Goal: Information Seeking & Learning: Learn about a topic

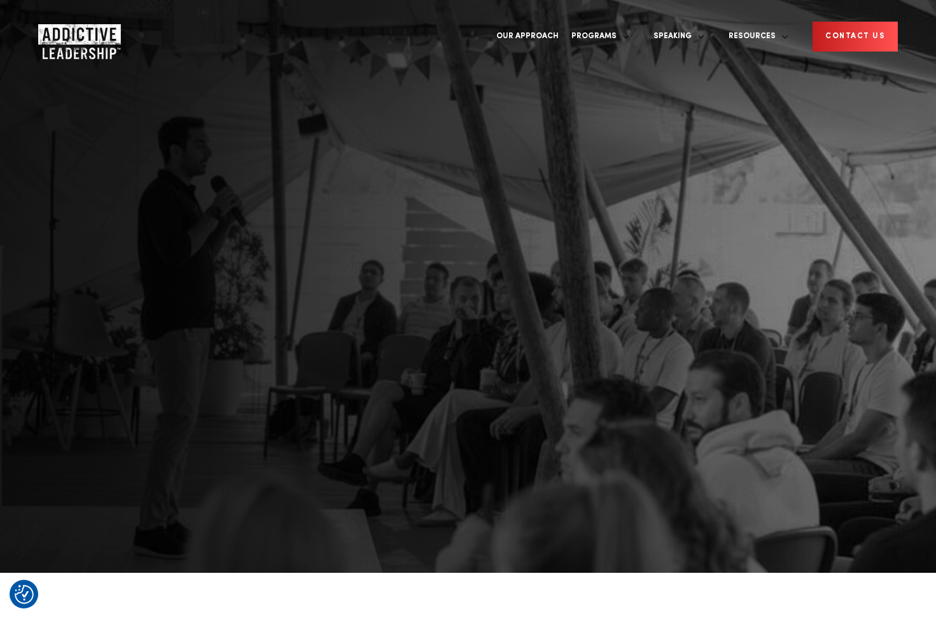
click at [609, 329] on div "KEYNOTES AND WORKSHOPS GIBRAN KHAN: HOW TO ACHIEVE MORE, WITHOUT MORE GET IN TO…" at bounding box center [468, 309] width 936 height 618
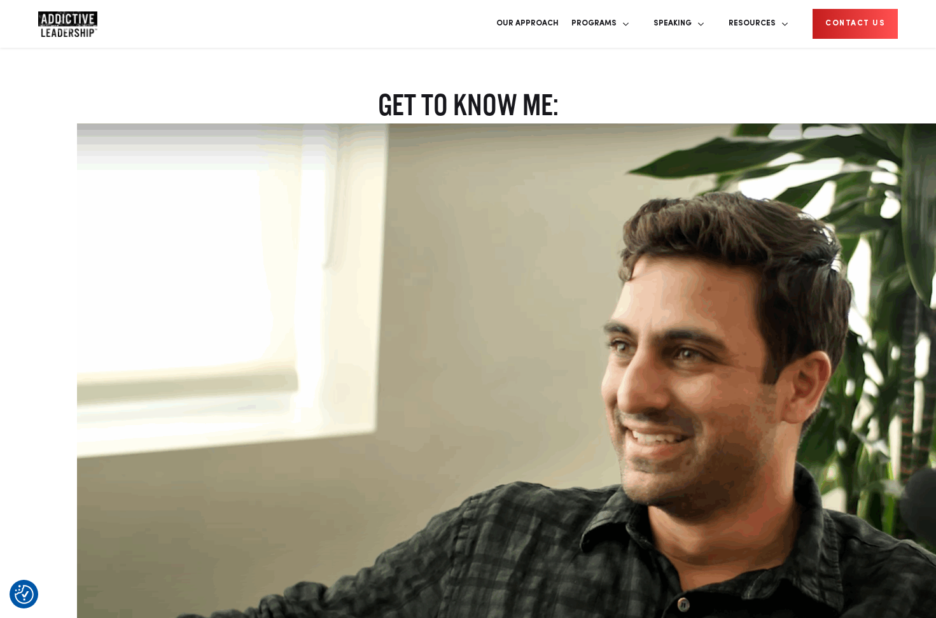
scroll to position [1587, 0]
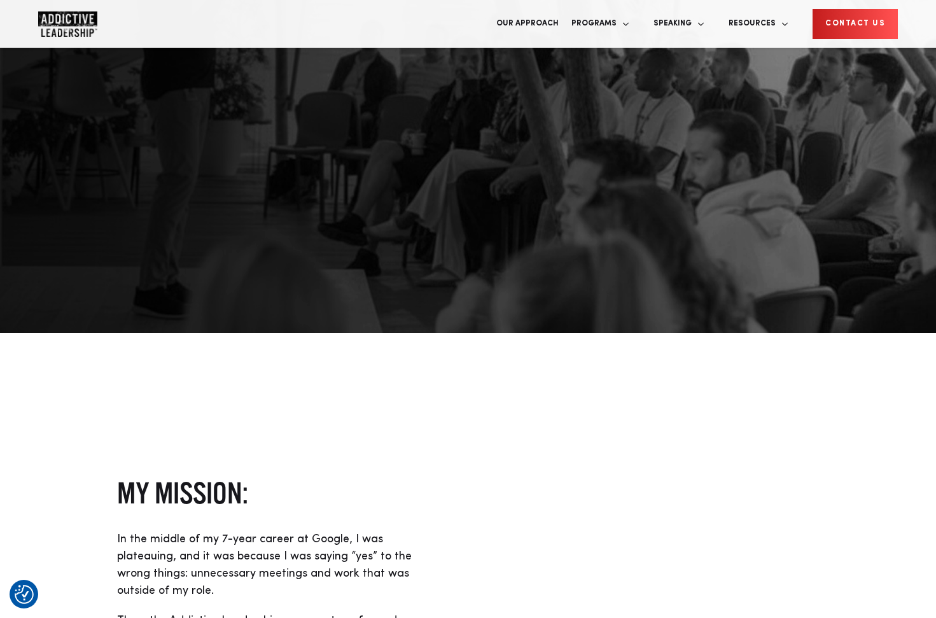
scroll to position [477, 0]
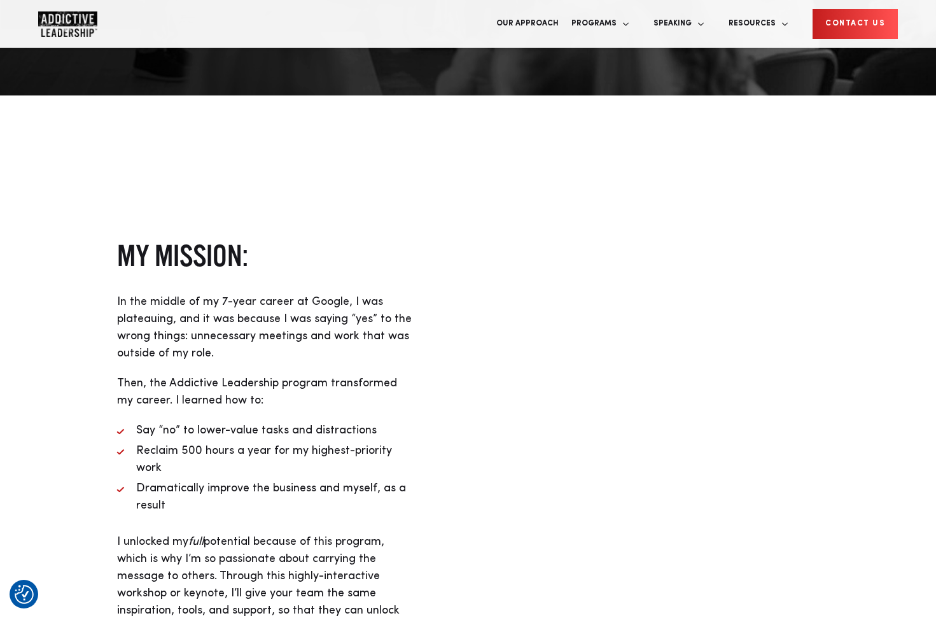
click at [628, 436] on div at bounding box center [670, 436] width 404 height 1
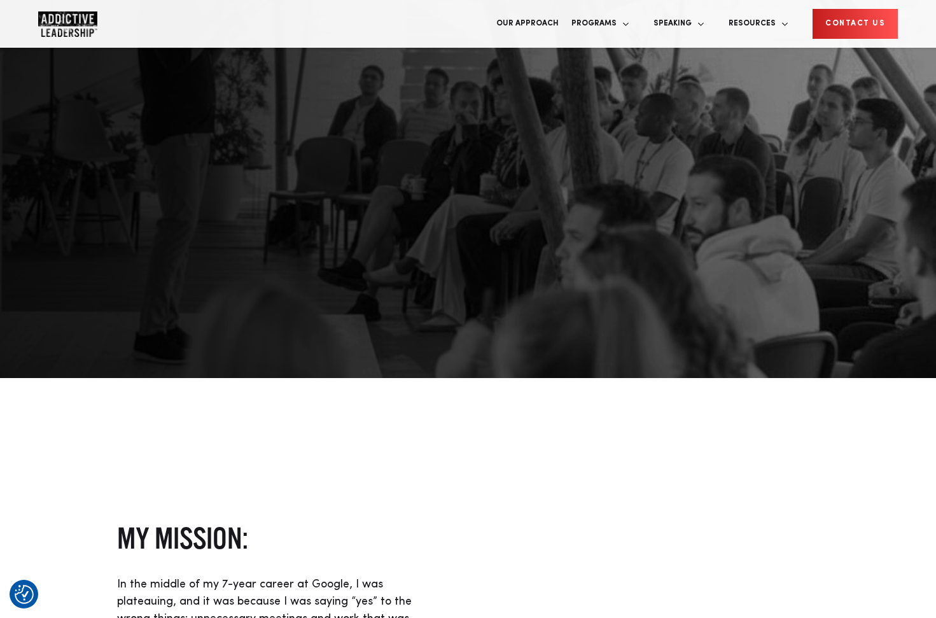
scroll to position [172, 0]
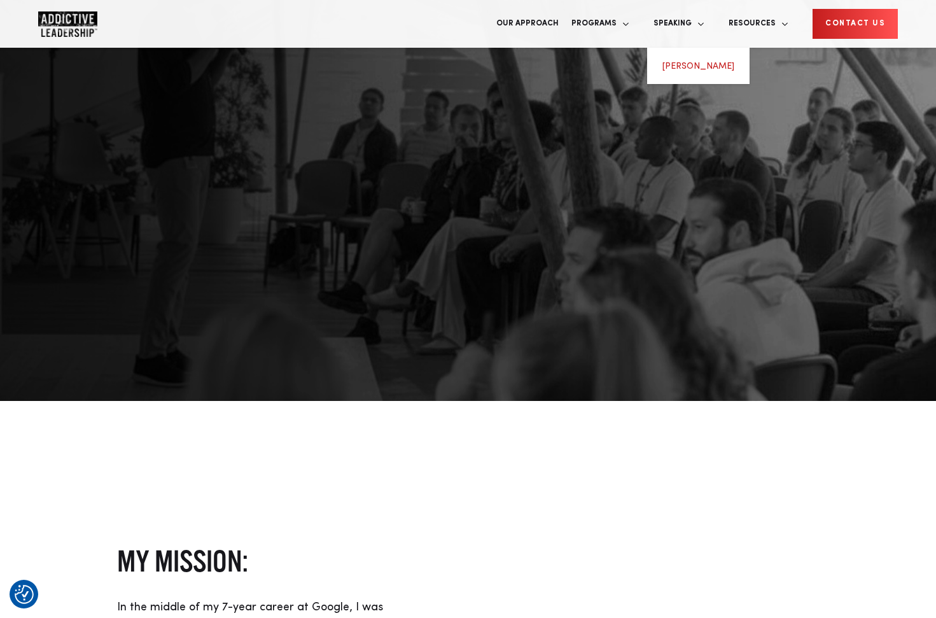
click at [681, 62] on link "[PERSON_NAME]" at bounding box center [699, 66] width 72 height 9
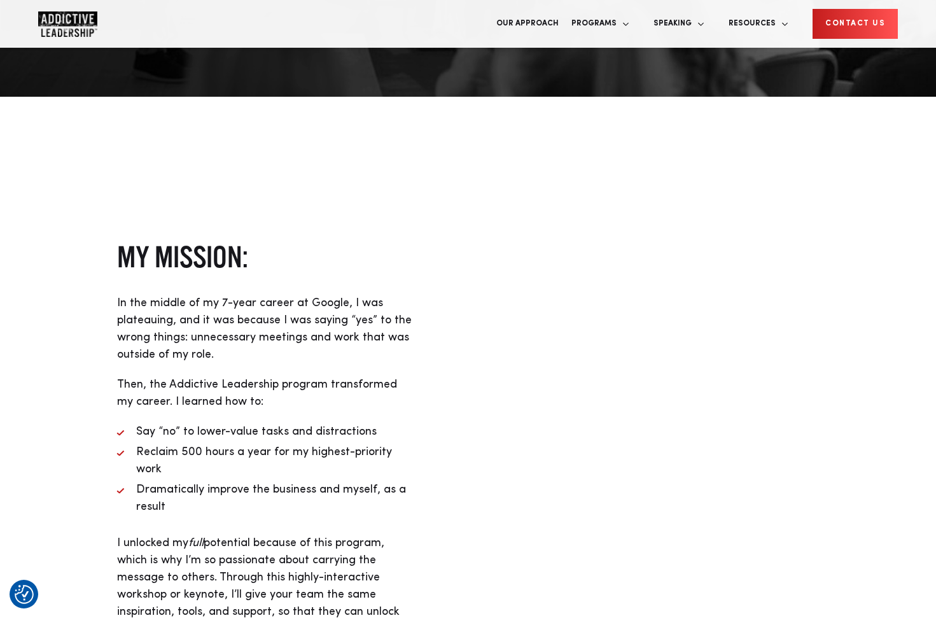
scroll to position [474, 0]
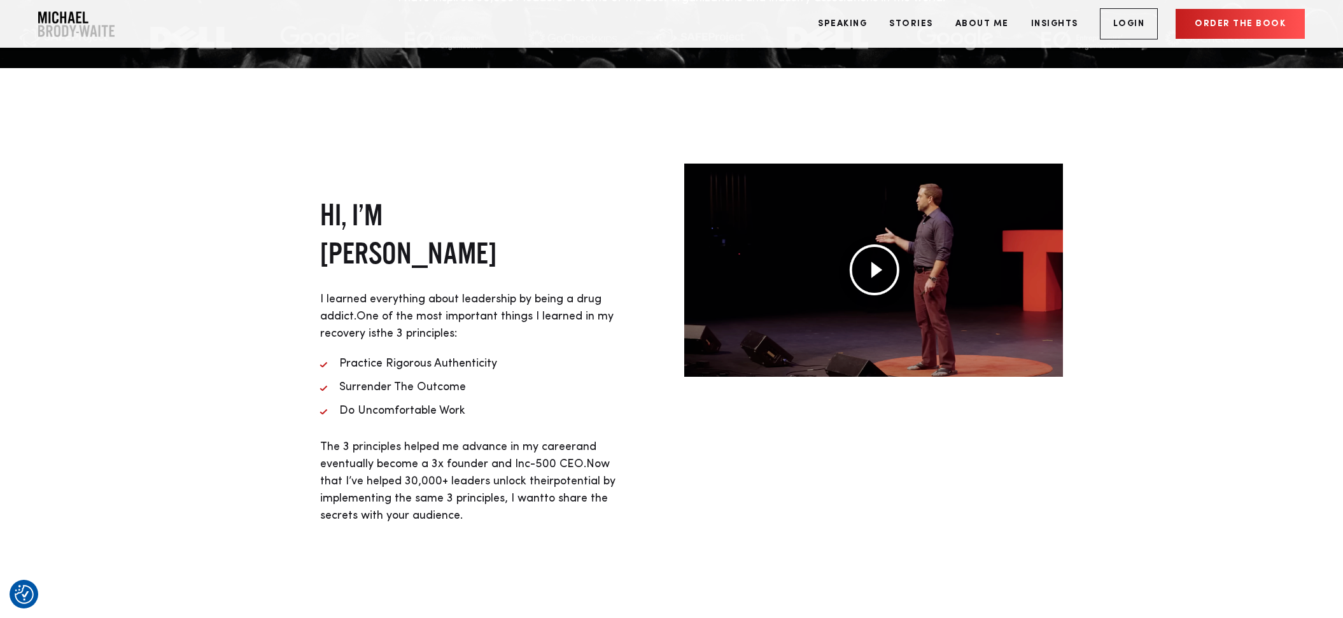
scroll to position [577, 0]
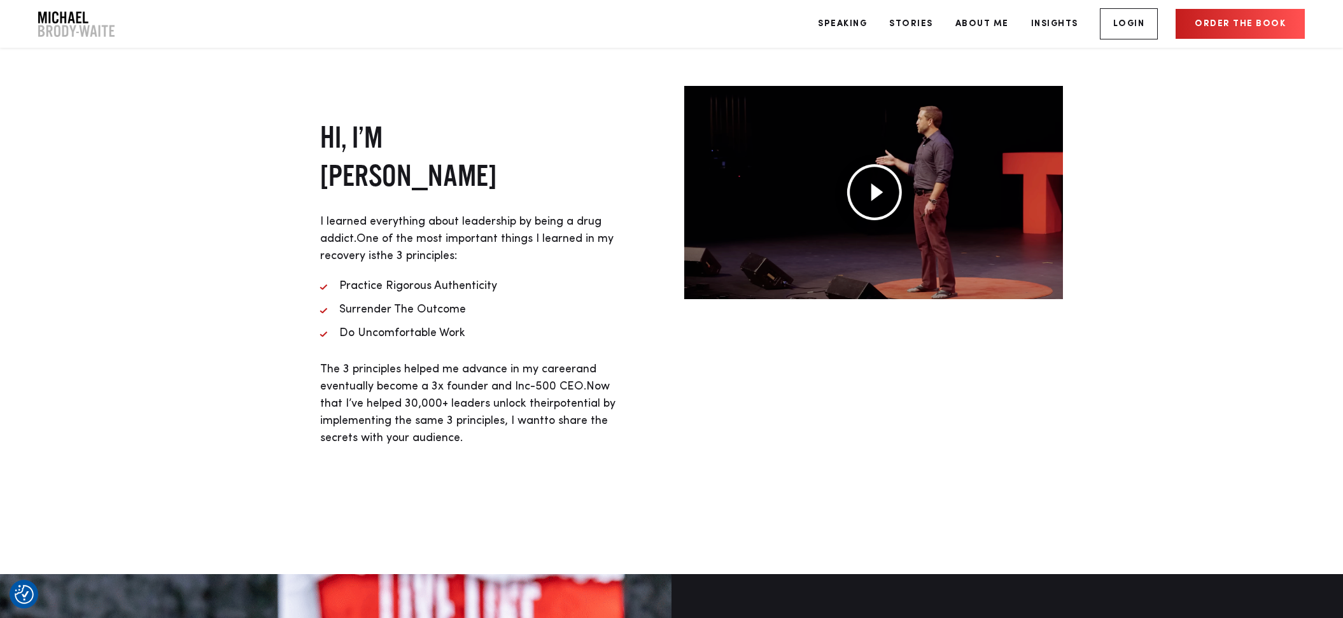
click at [869, 192] on img at bounding box center [874, 192] width 56 height 56
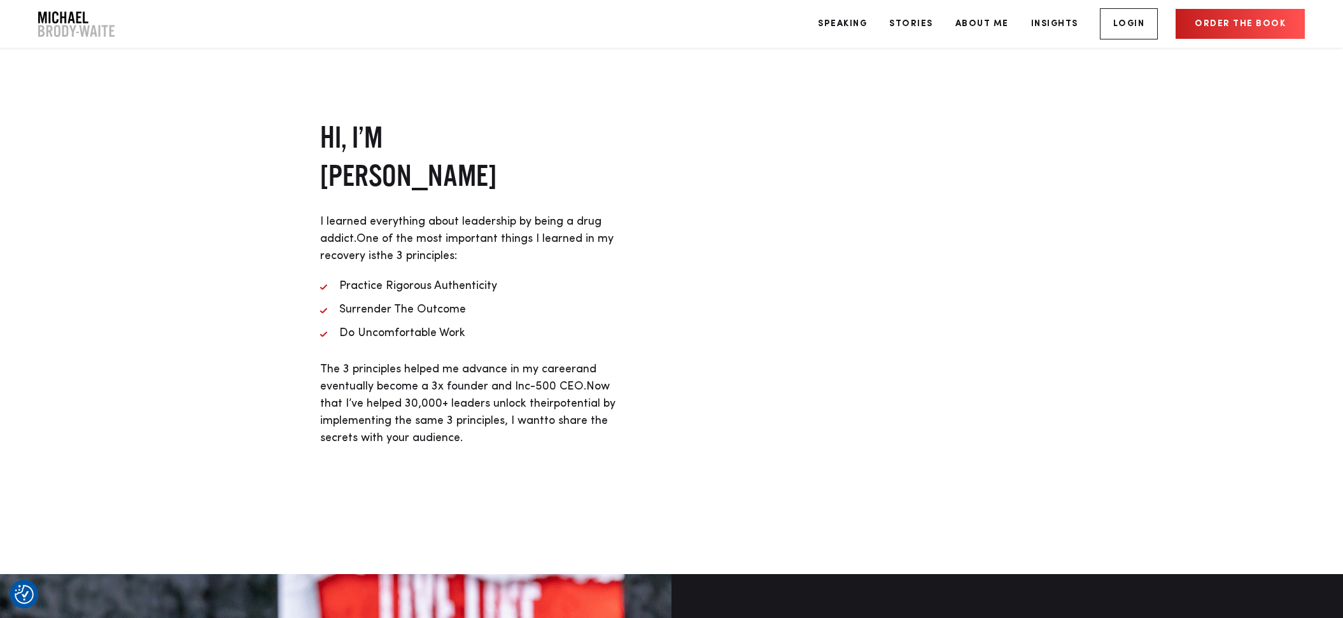
click at [683, 383] on div at bounding box center [874, 282] width 404 height 393
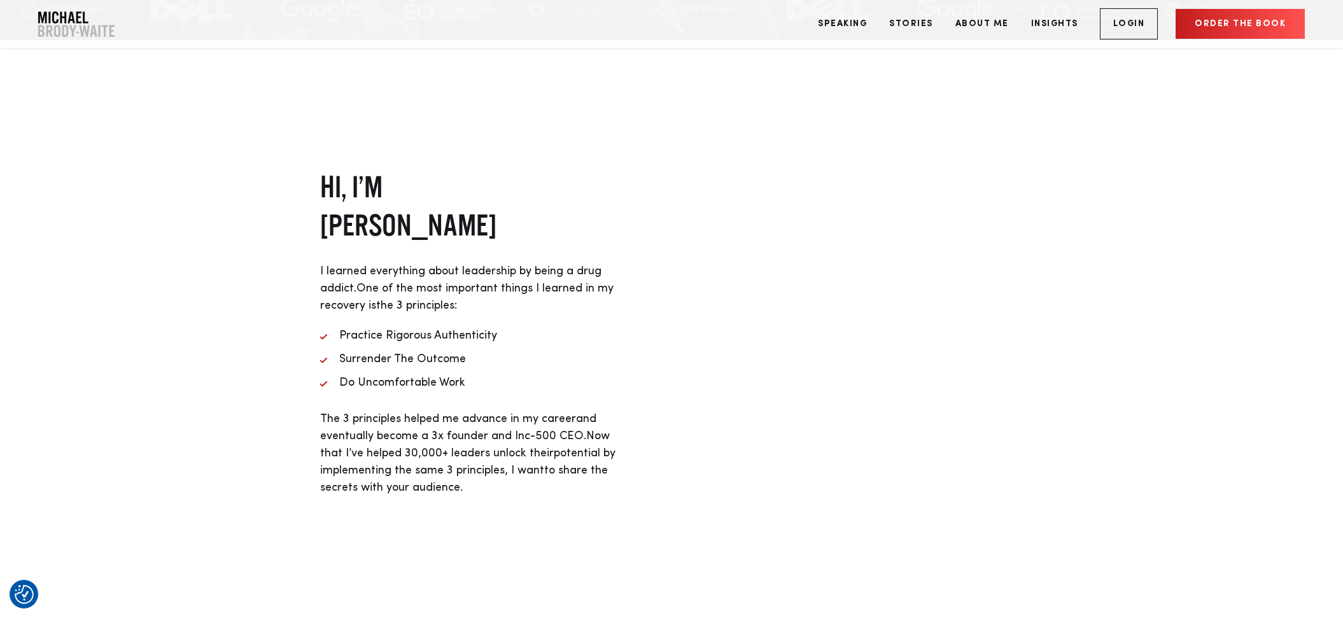
scroll to position [529, 0]
click at [626, 425] on div "HI, I’M MICHAEL BRODY-WAITE I learned everything about leadership by being a dr…" at bounding box center [469, 330] width 404 height 393
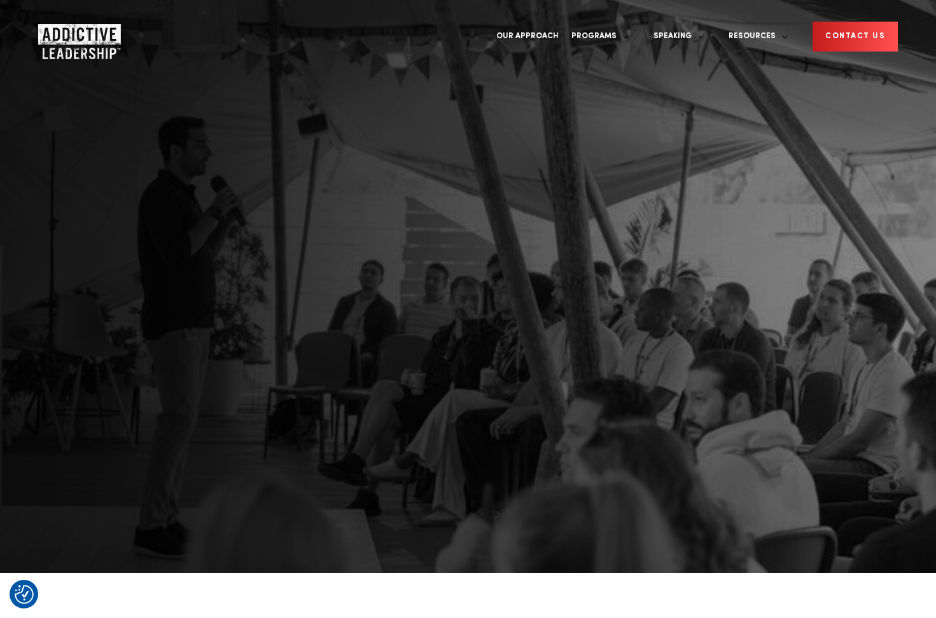
scroll to position [474, 0]
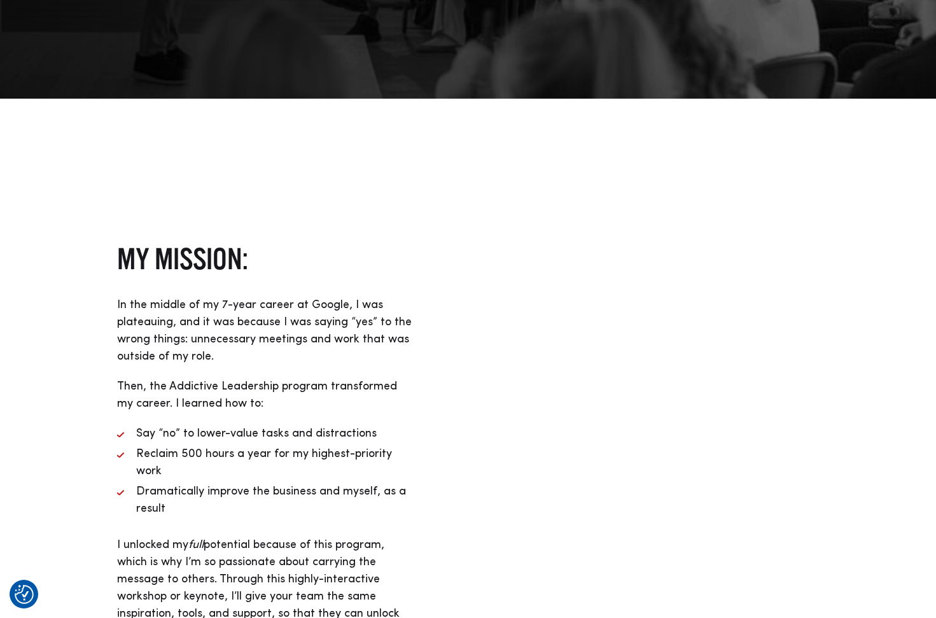
click at [285, 314] on div "My mission: In the middle of my 7-year career at Google, I was plateauing, and …" at bounding box center [266, 439] width 299 height 400
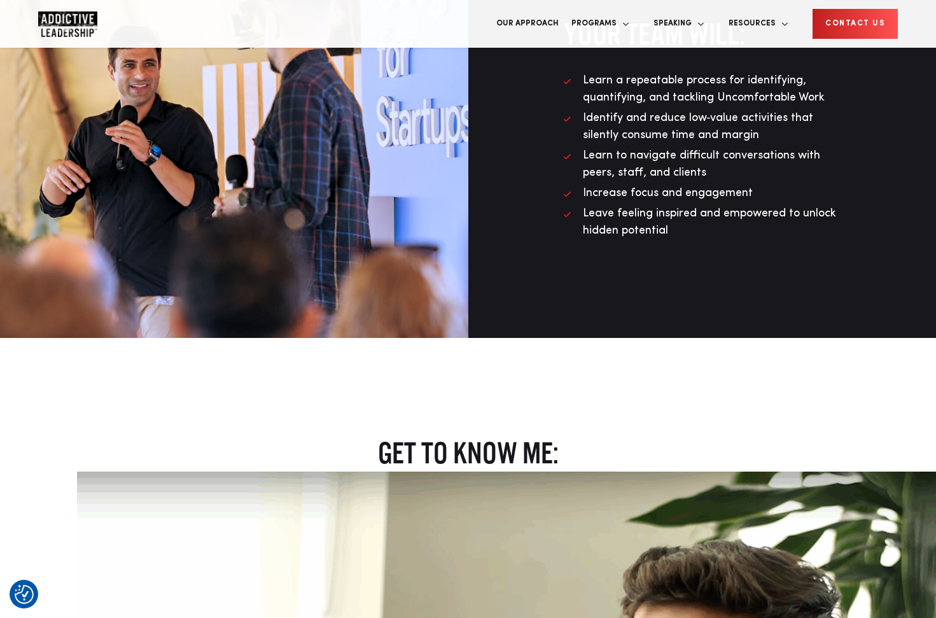
scroll to position [1565, 0]
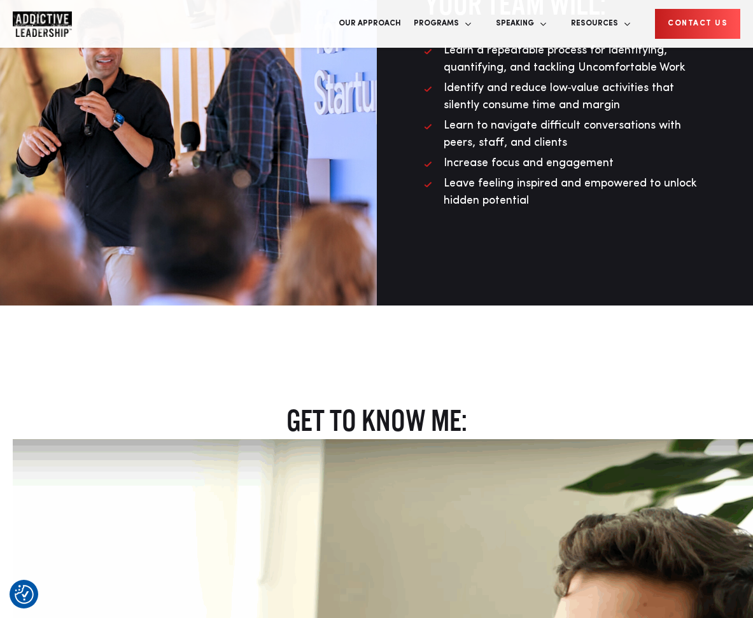
scroll to position [1571, 0]
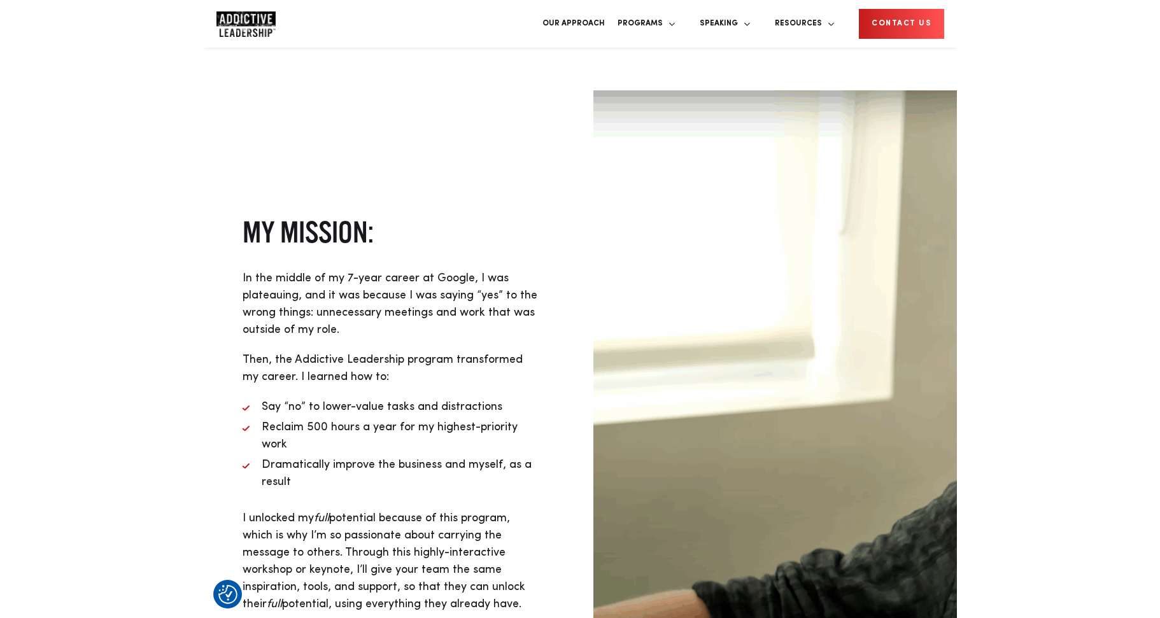
scroll to position [488, 0]
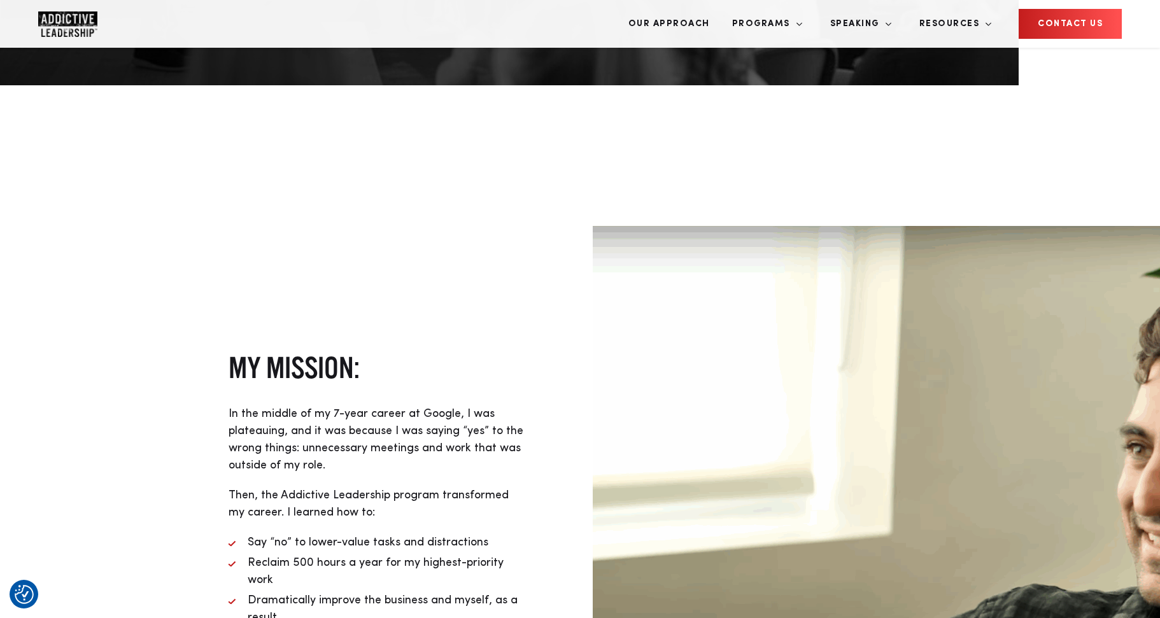
click at [487, 408] on span "In the middle of my 7-year career at Google, I was plateauing, and it was becau…" at bounding box center [376, 439] width 295 height 63
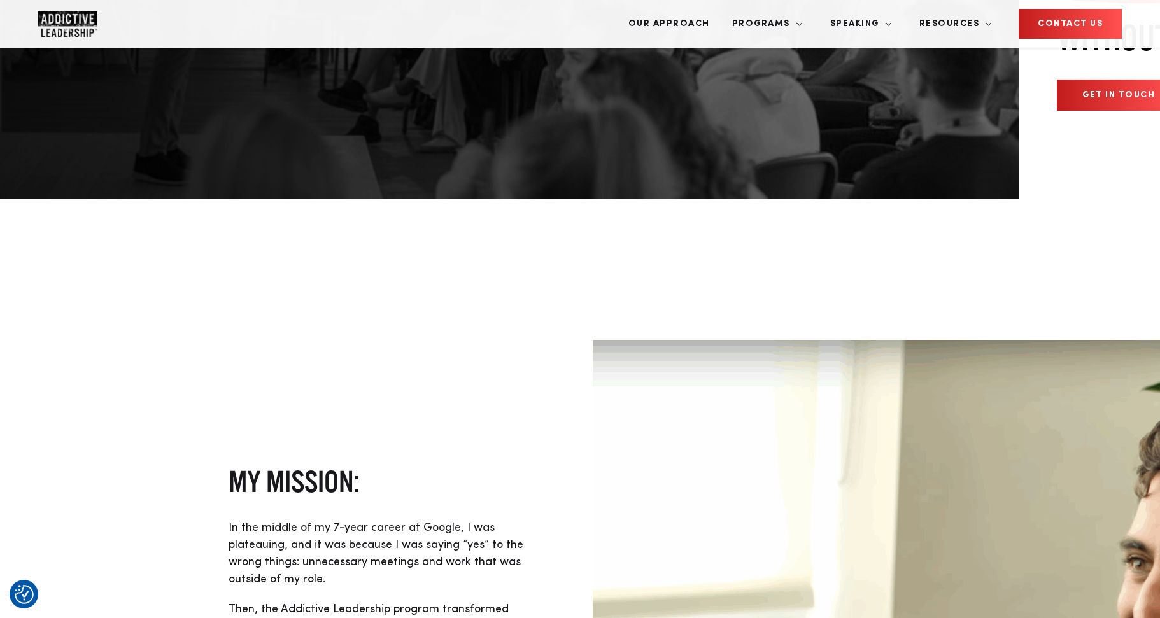
scroll to position [409, 0]
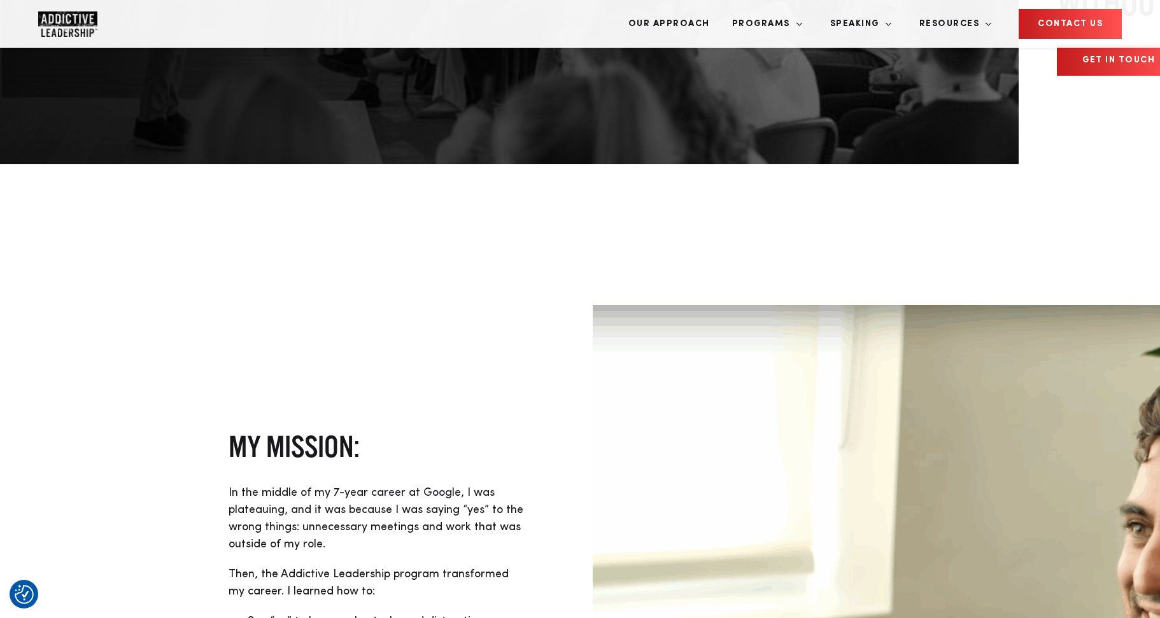
click at [749, 337] on img at bounding box center [1102, 588] width 1018 height 566
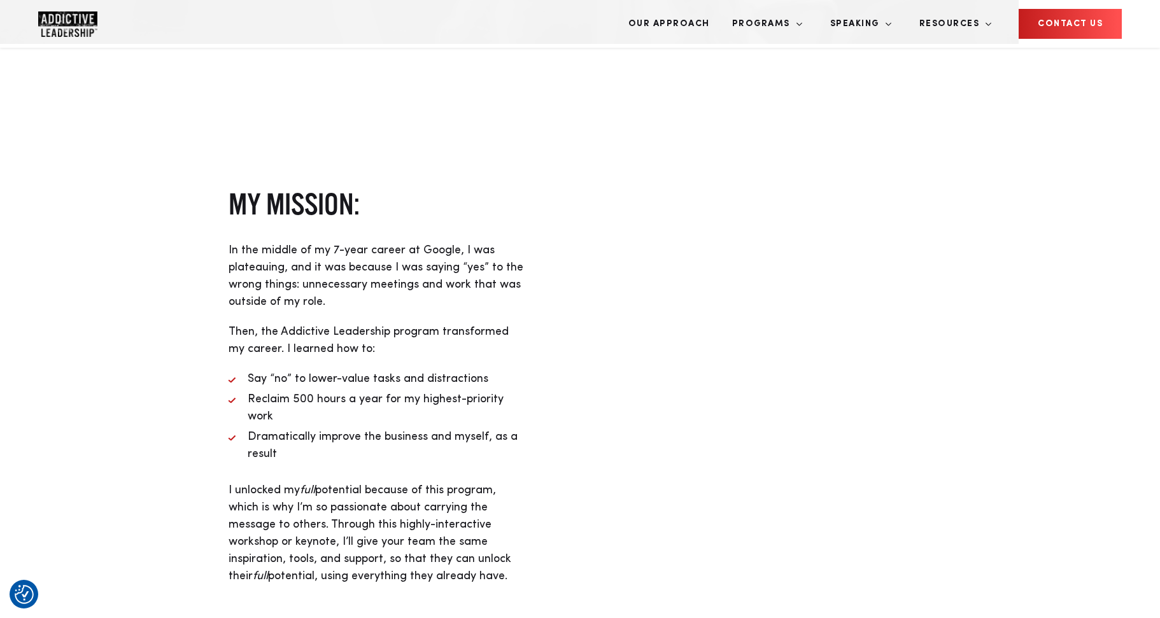
scroll to position [531, 0]
click at [754, 500] on div at bounding box center [782, 382] width 404 height 235
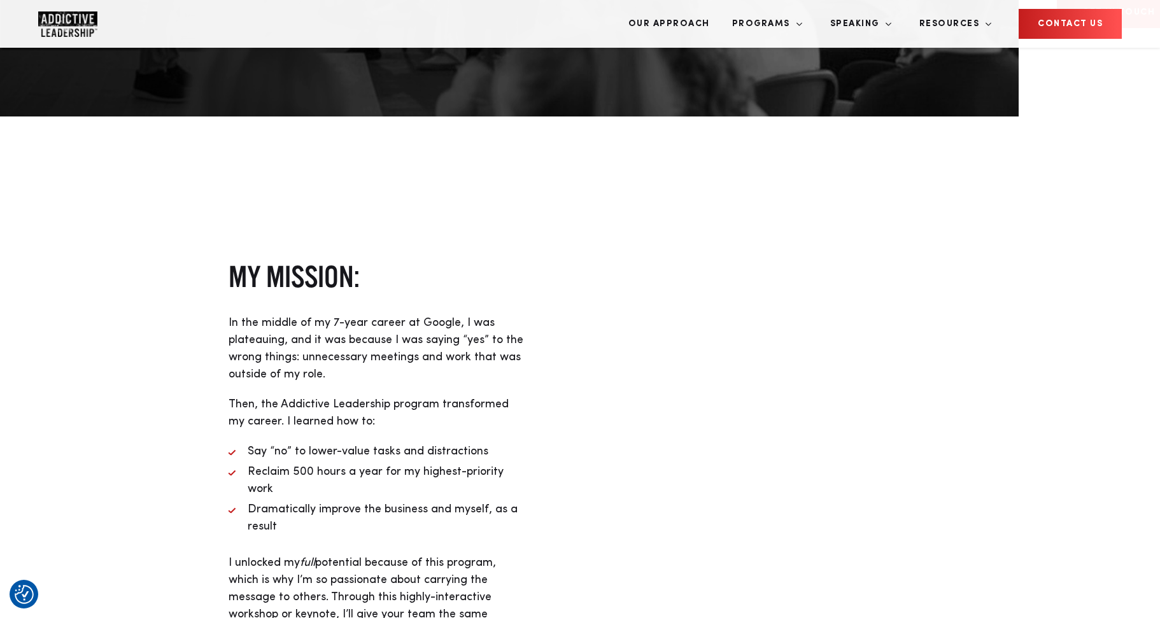
scroll to position [376, 0]
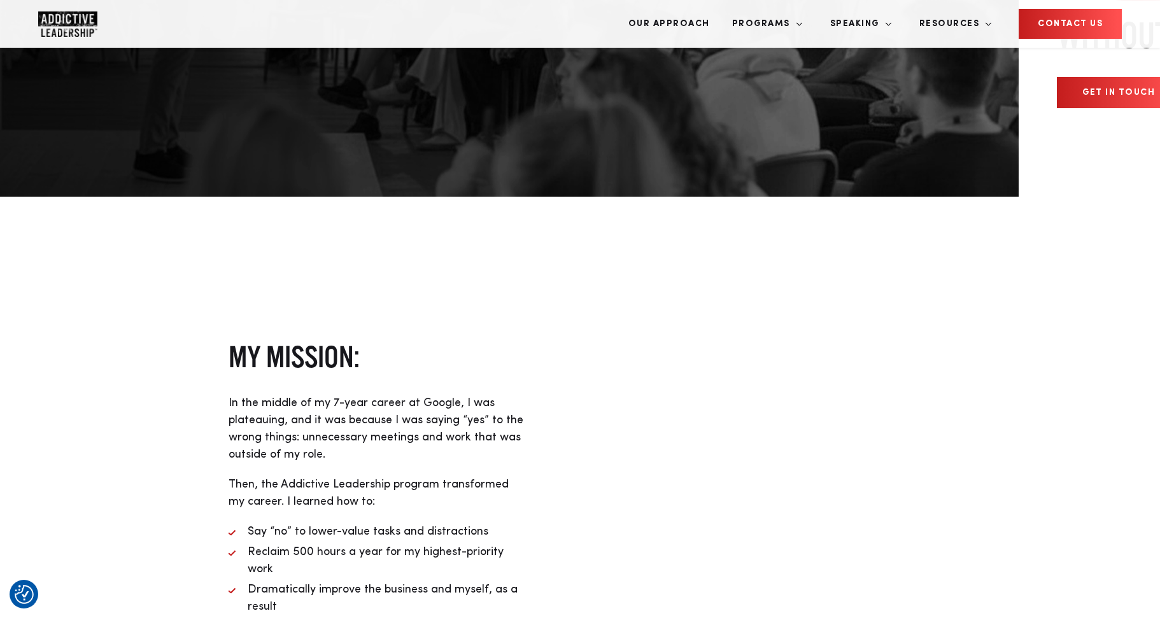
click at [527, 341] on div "My mission: In the middle of my 7-year career at Google, I was plateauing, and …" at bounding box center [378, 537] width 404 height 400
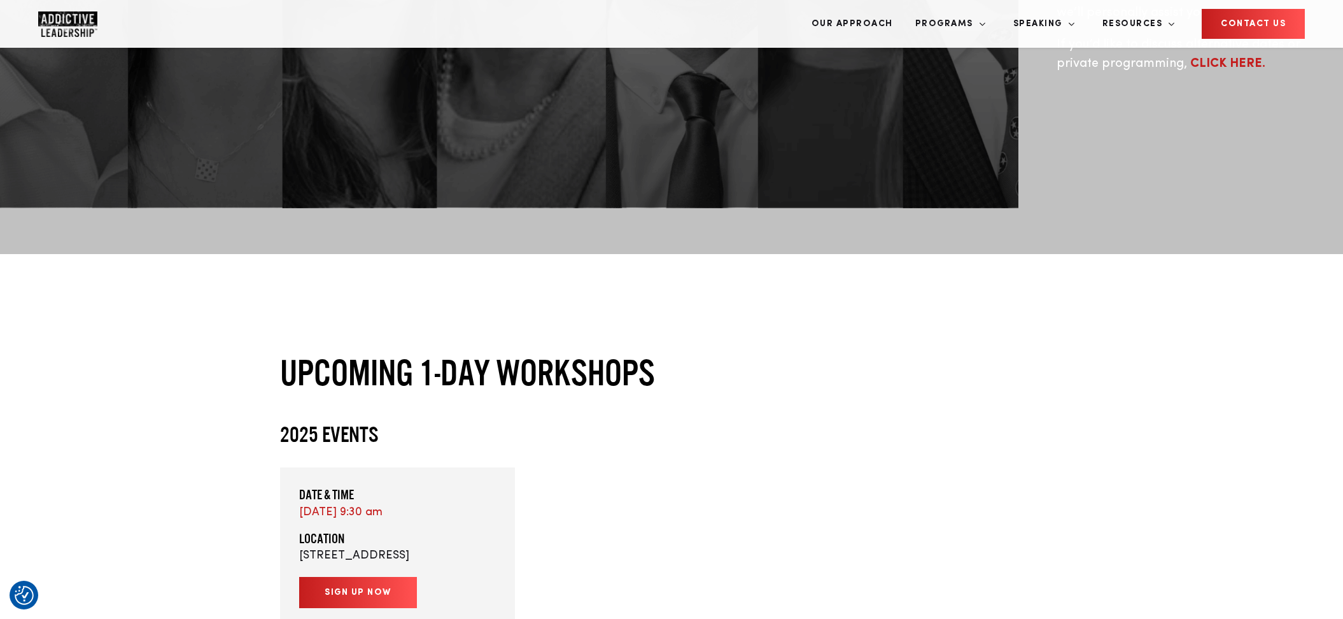
scroll to position [365, 0]
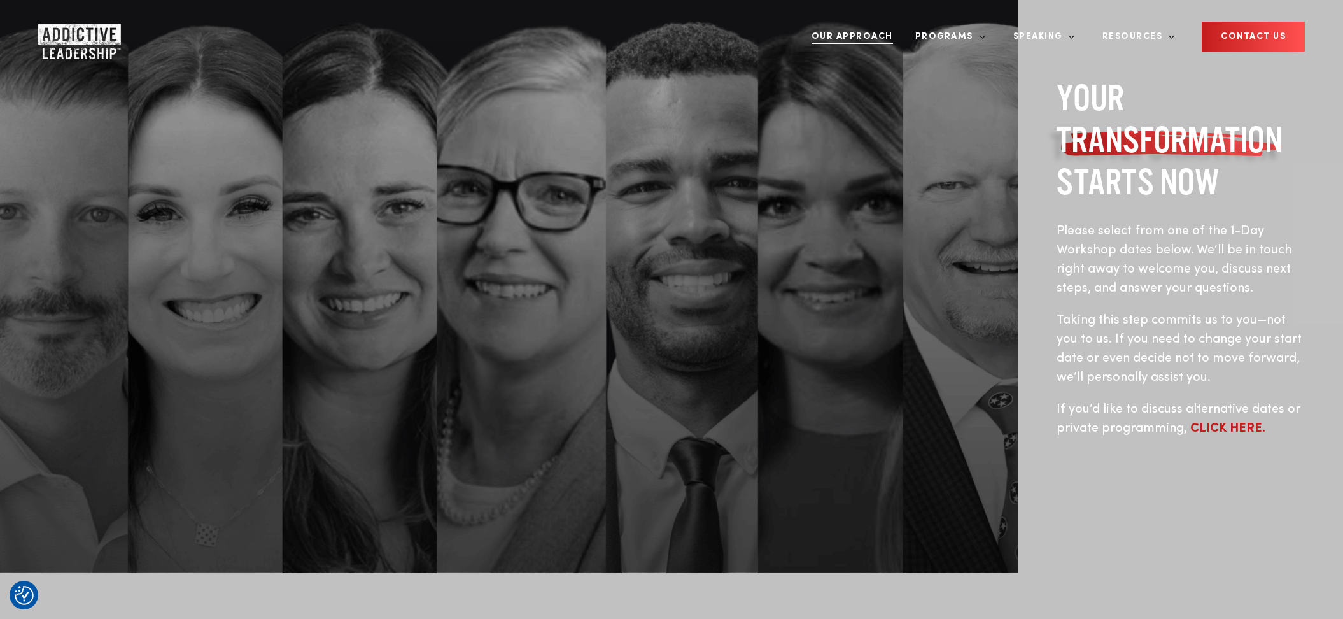
click at [890, 28] on link "Our Approach" at bounding box center [852, 37] width 101 height 48
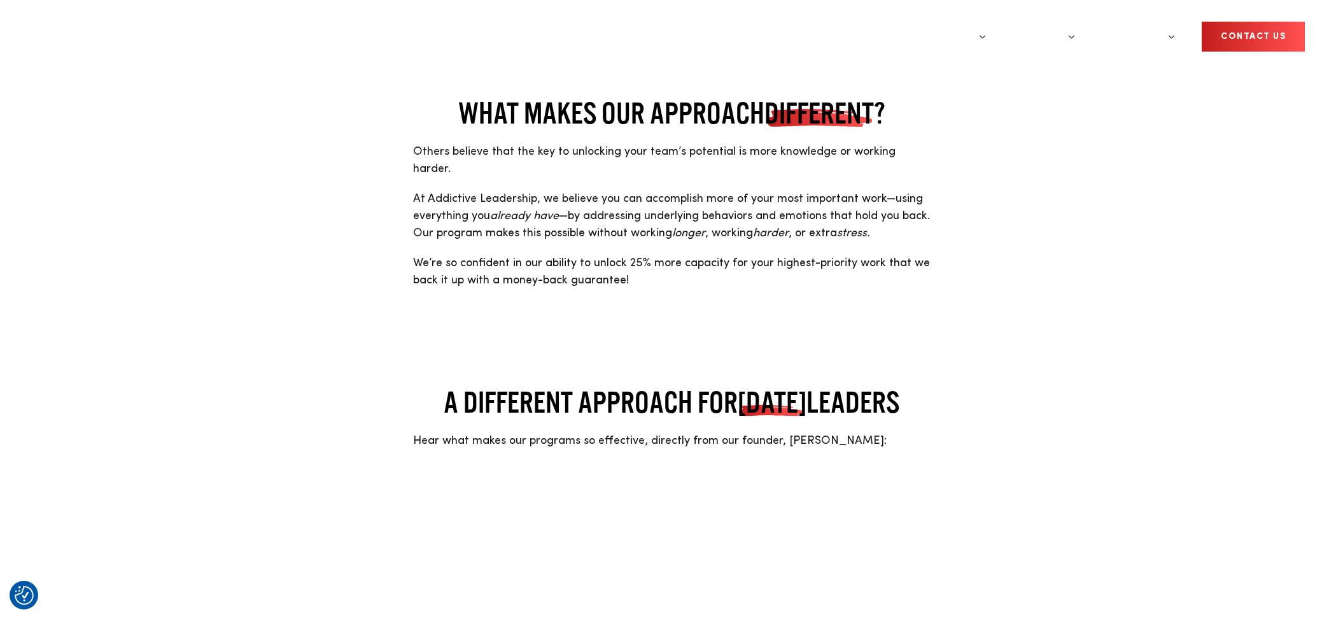
scroll to position [4, 0]
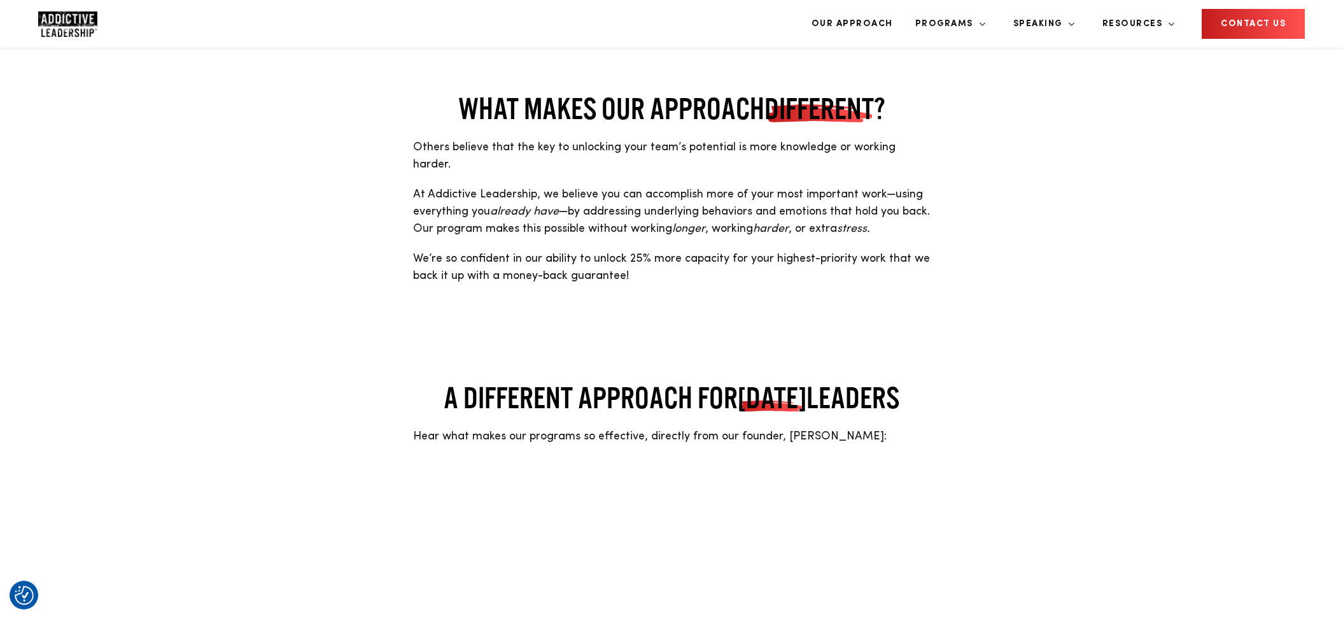
click at [65, 31] on img "Company Logo" at bounding box center [67, 23] width 59 height 25
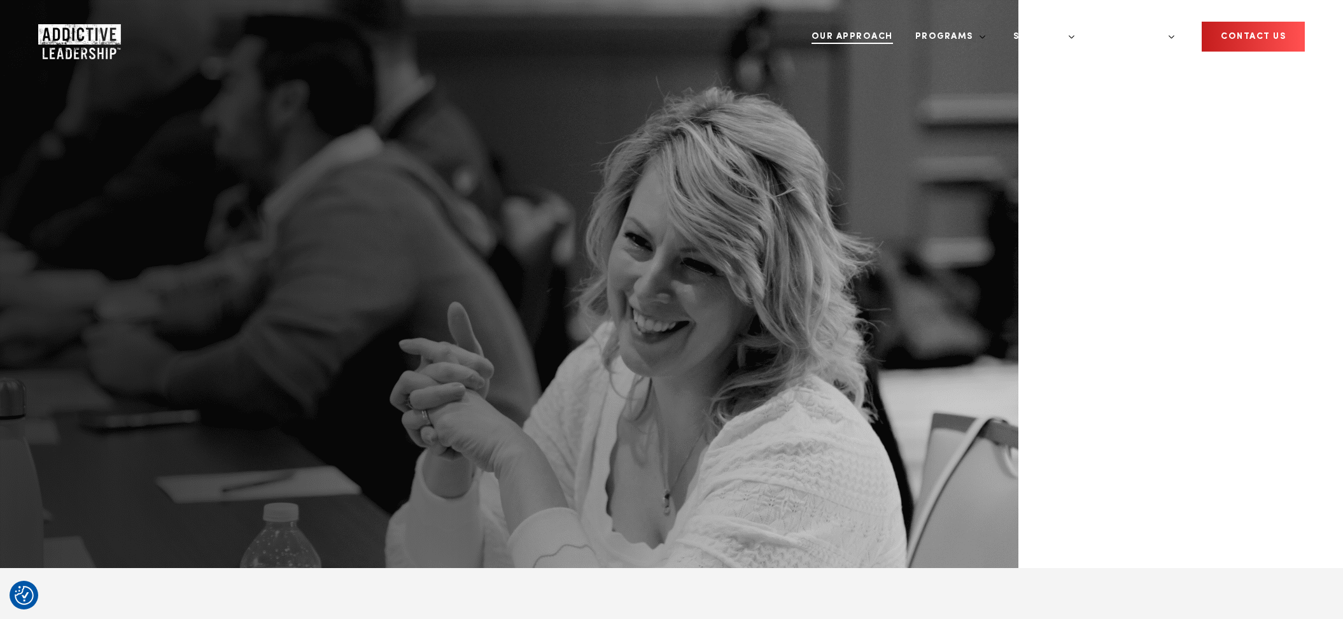
click at [903, 30] on link "Our Approach" at bounding box center [852, 37] width 101 height 48
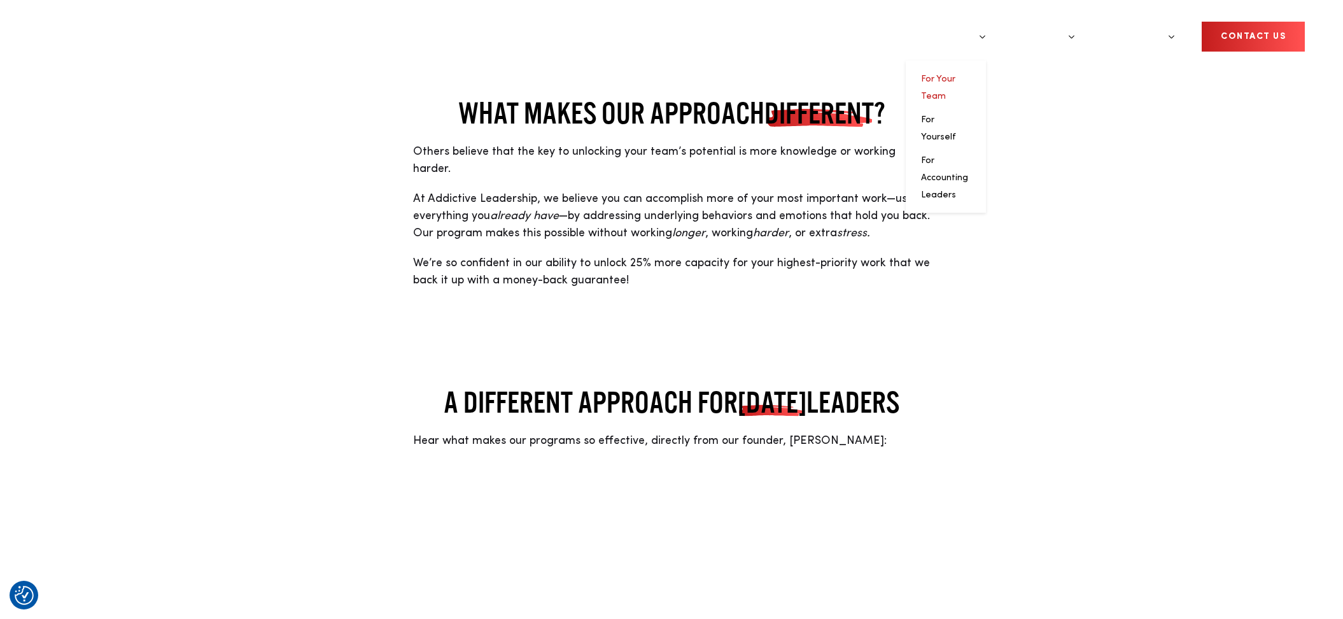
click at [955, 74] on link "For Your Team" at bounding box center [938, 87] width 34 height 26
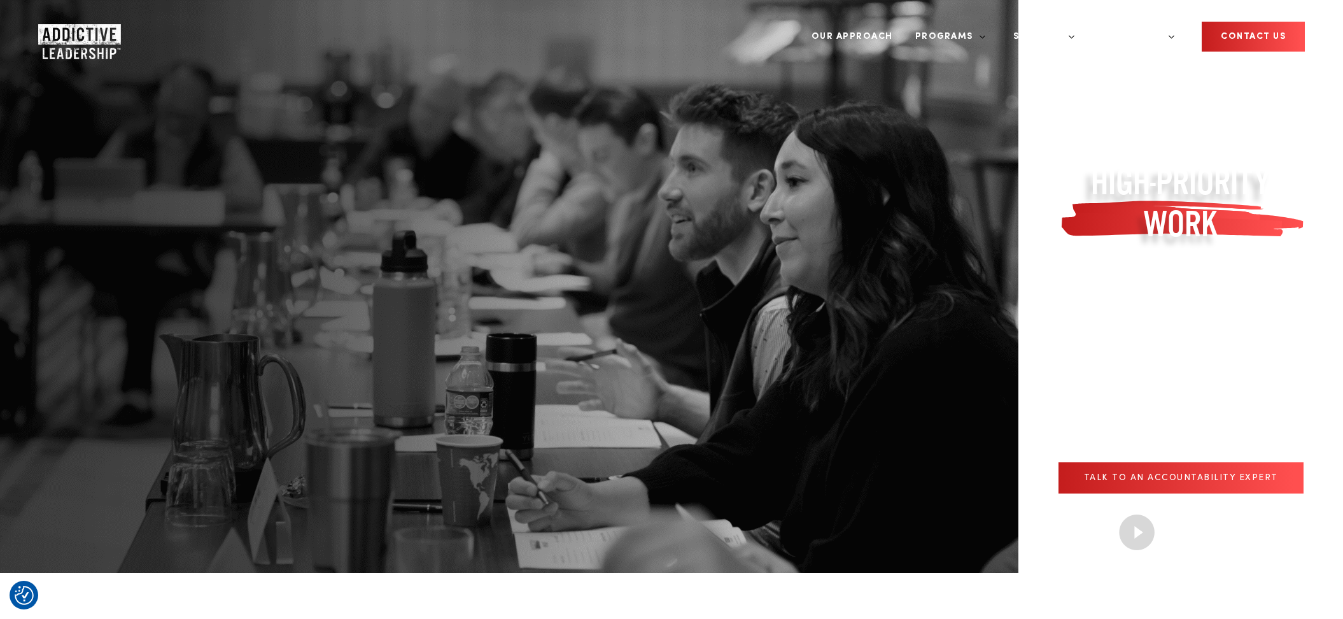
click at [1116, 512] on img at bounding box center [1136, 531] width 40 height 39
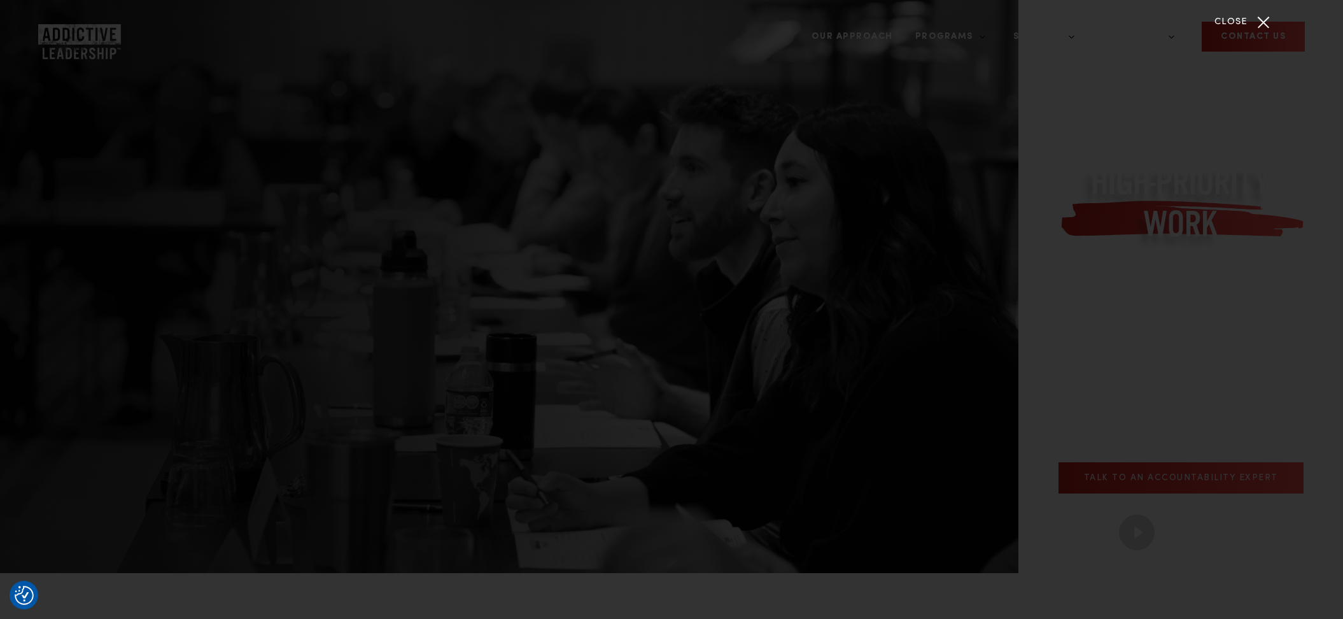
click at [1234, 25] on span "Close" at bounding box center [1230, 22] width 33 height 15
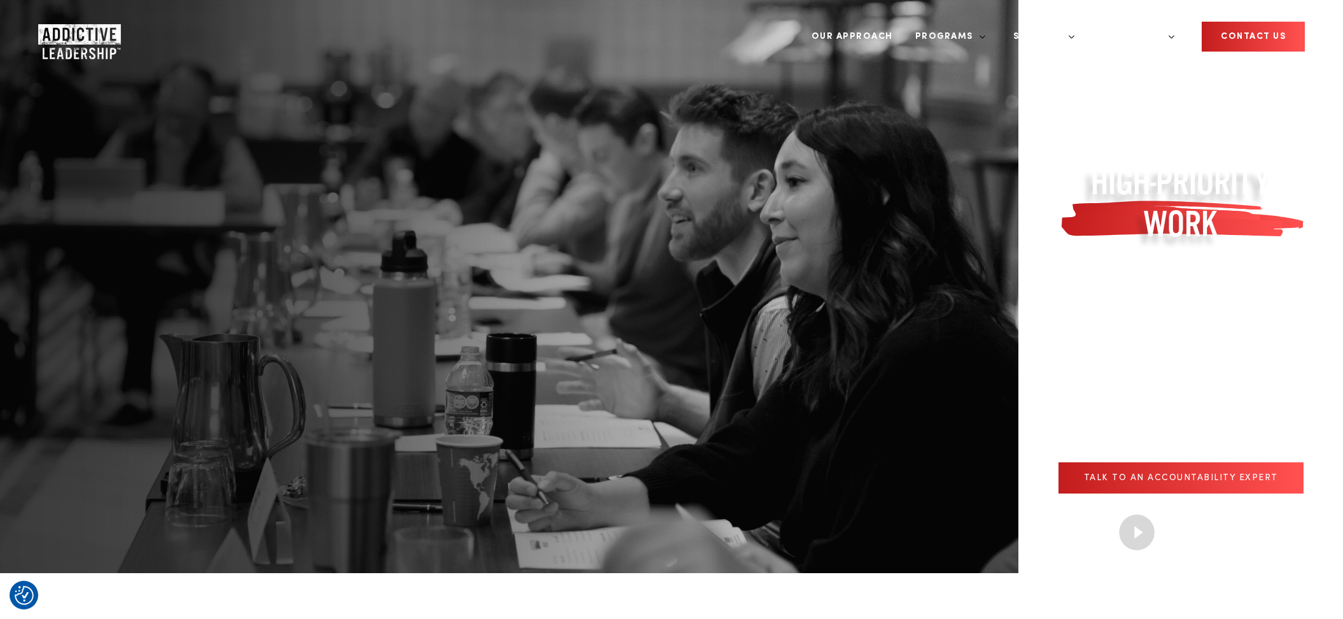
click at [1057, 512] on div "WATCH NOW" at bounding box center [1181, 531] width 248 height 39
click at [1057, 462] on p "Talk to an Accountability Expert" at bounding box center [1181, 477] width 248 height 31
drag, startPoint x: 815, startPoint y: 320, endPoint x: 568, endPoint y: 316, distance: 247.0
click at [1057, 462] on p "Talk to an Accountability Expert" at bounding box center [1181, 477] width 248 height 31
copy span "Talk to an Accountability Expert"
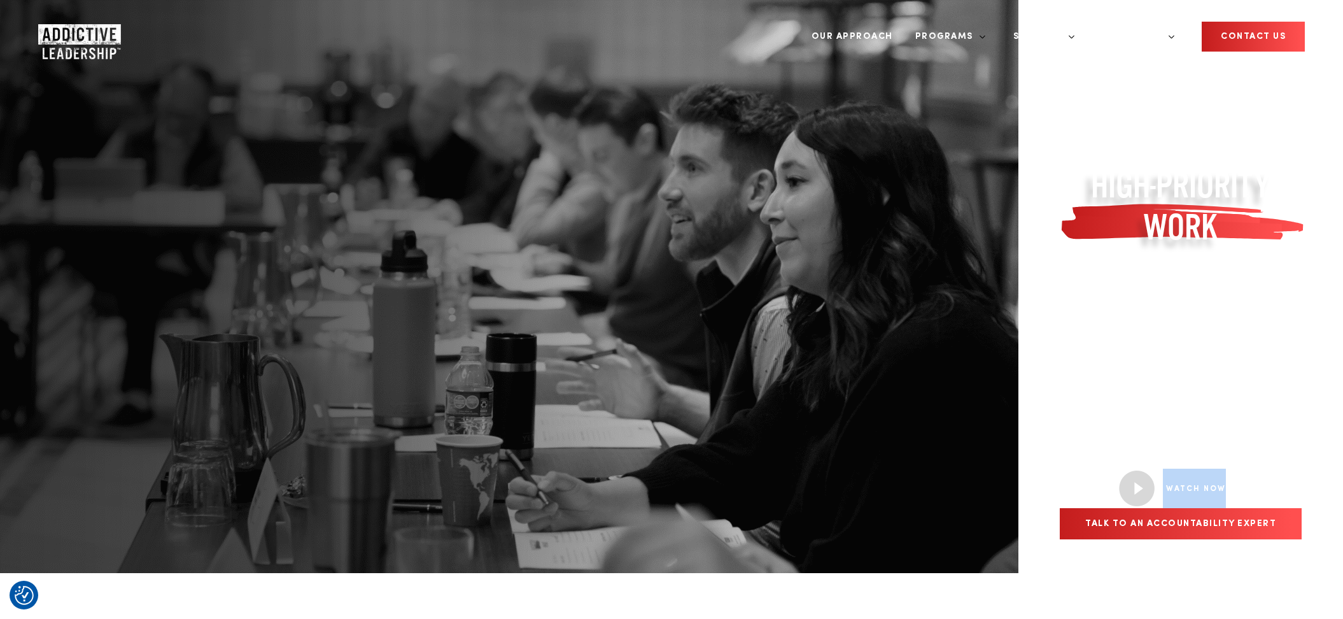
drag, startPoint x: 600, startPoint y: 325, endPoint x: 522, endPoint y: 322, distance: 77.7
click at [1116, 468] on div "WATCH NOW" at bounding box center [1180, 487] width 129 height 39
copy div "WATCH NOW"
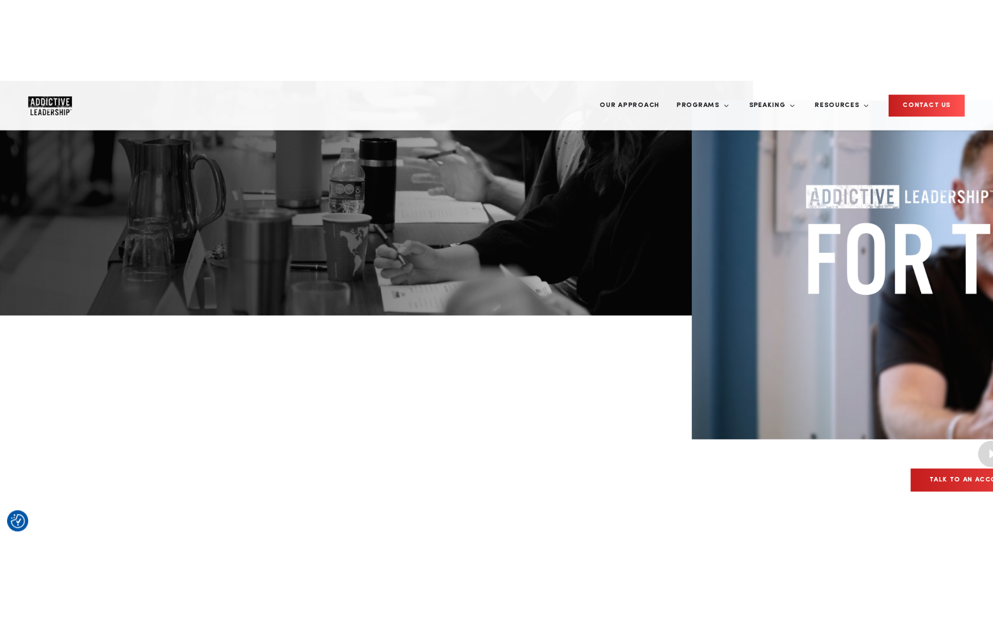
scroll to position [234, 0]
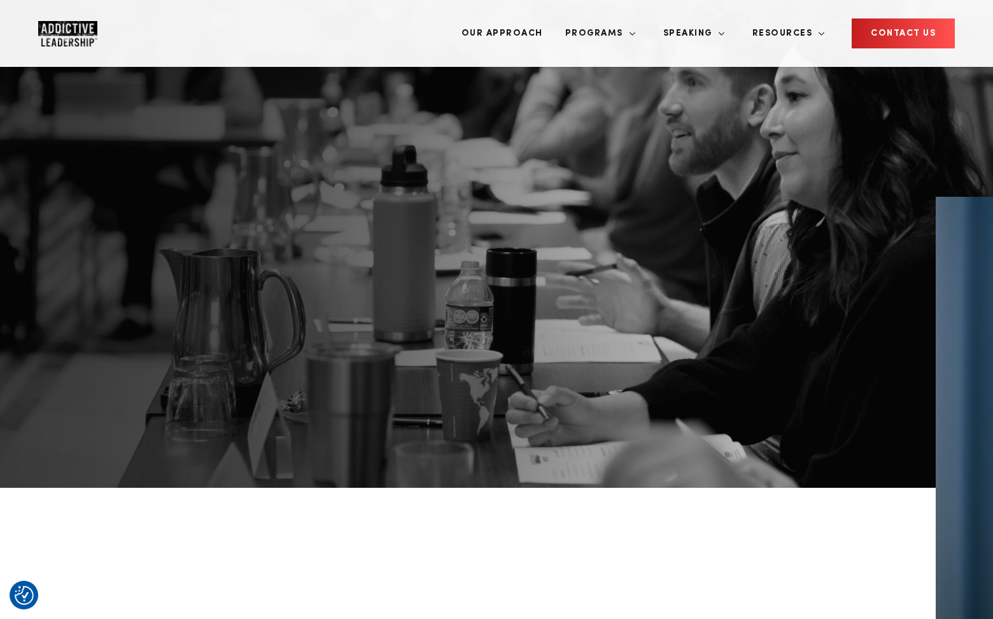
scroll to position [11, 0]
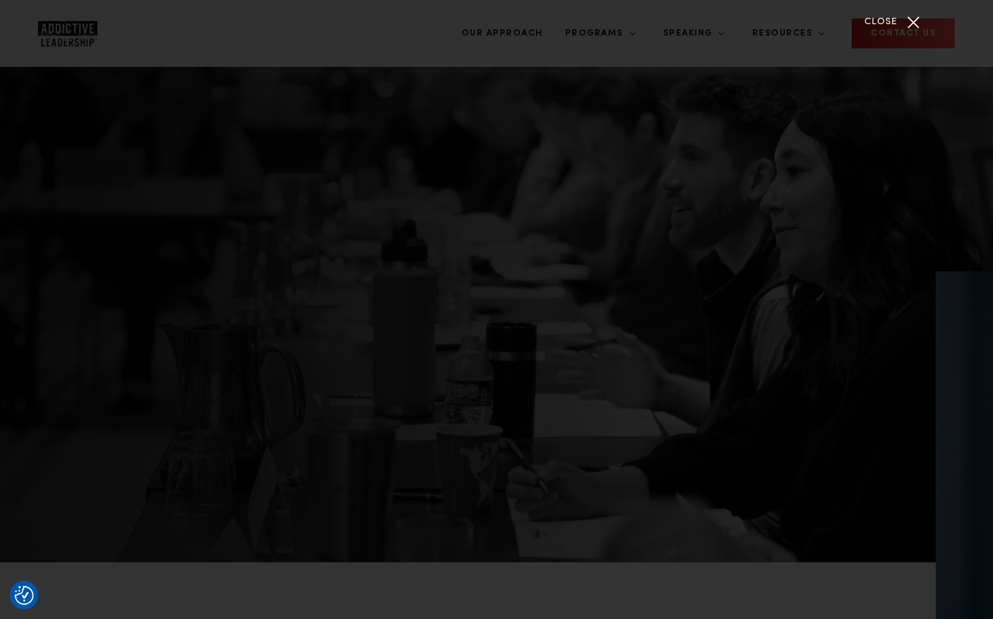
click at [45, 365] on div "Close" at bounding box center [496, 309] width 993 height 619
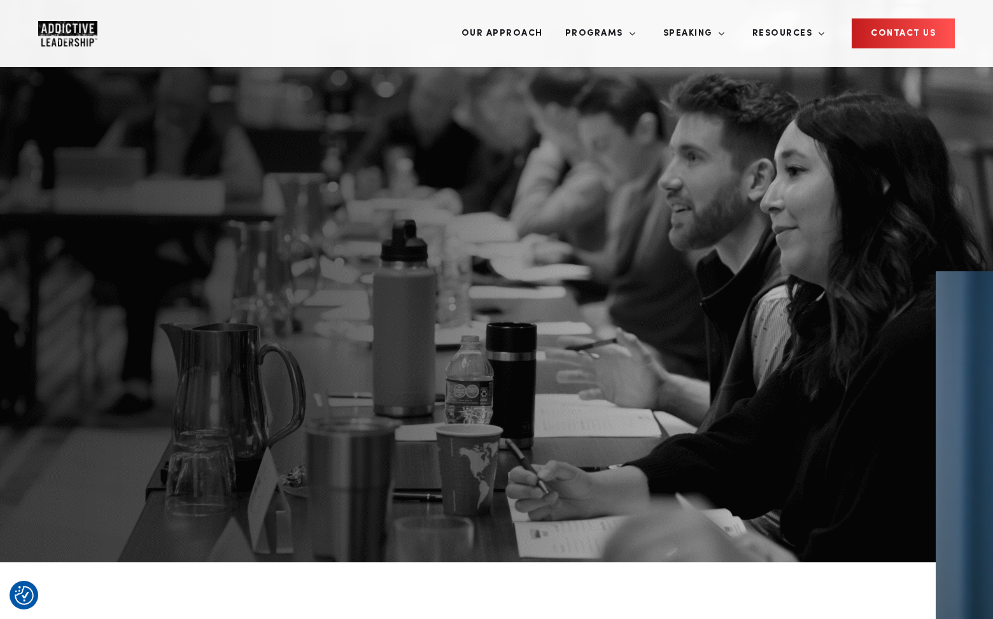
scroll to position [0, 0]
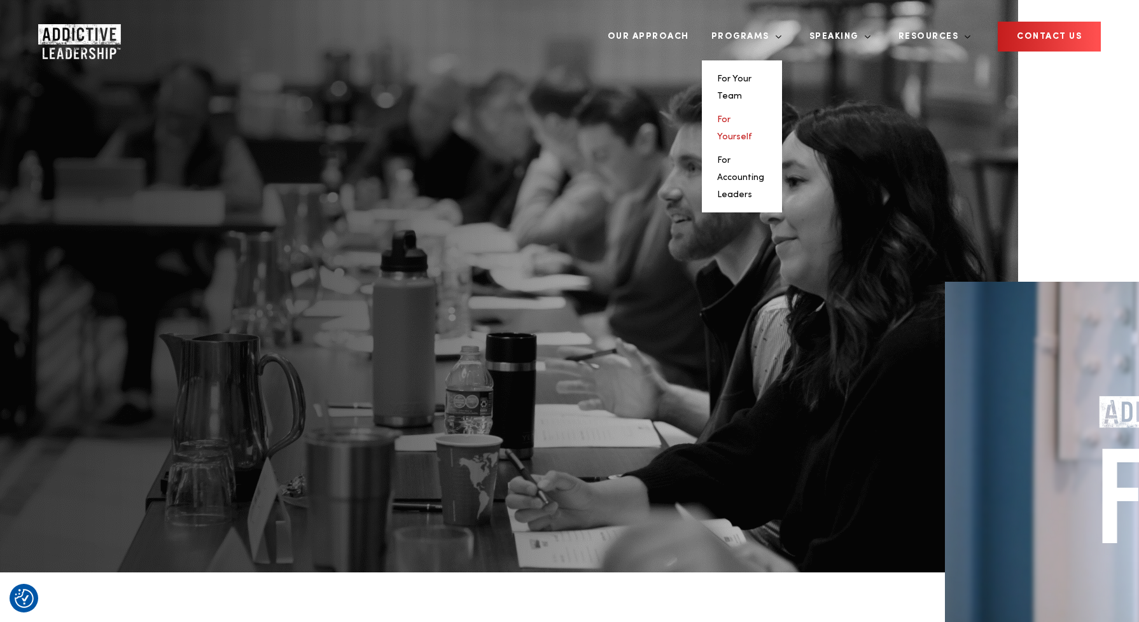
click at [752, 115] on link "For Yourself" at bounding box center [734, 128] width 35 height 26
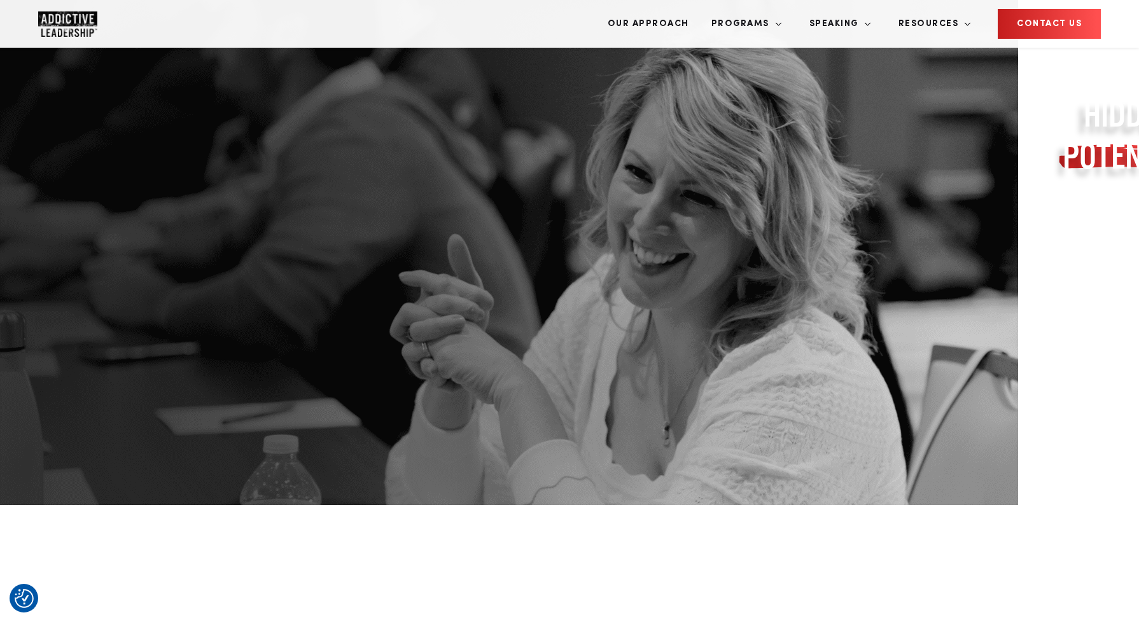
scroll to position [158, 0]
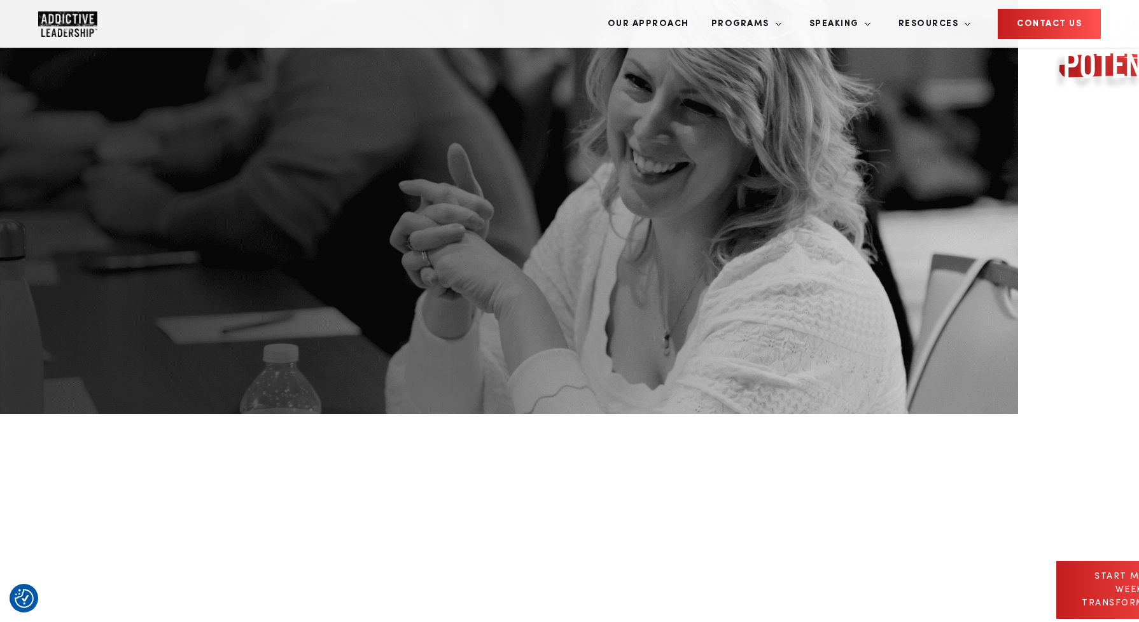
click at [1057, 561] on p "start my 12-week transformation" at bounding box center [1130, 590] width 146 height 58
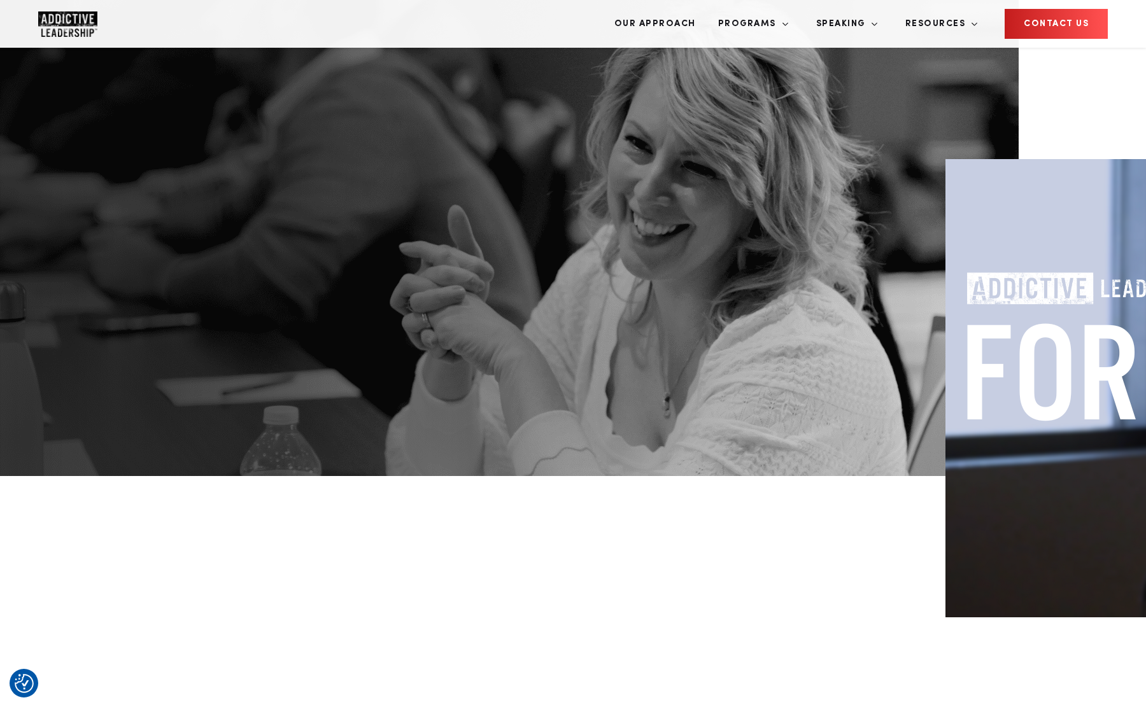
scroll to position [127, 0]
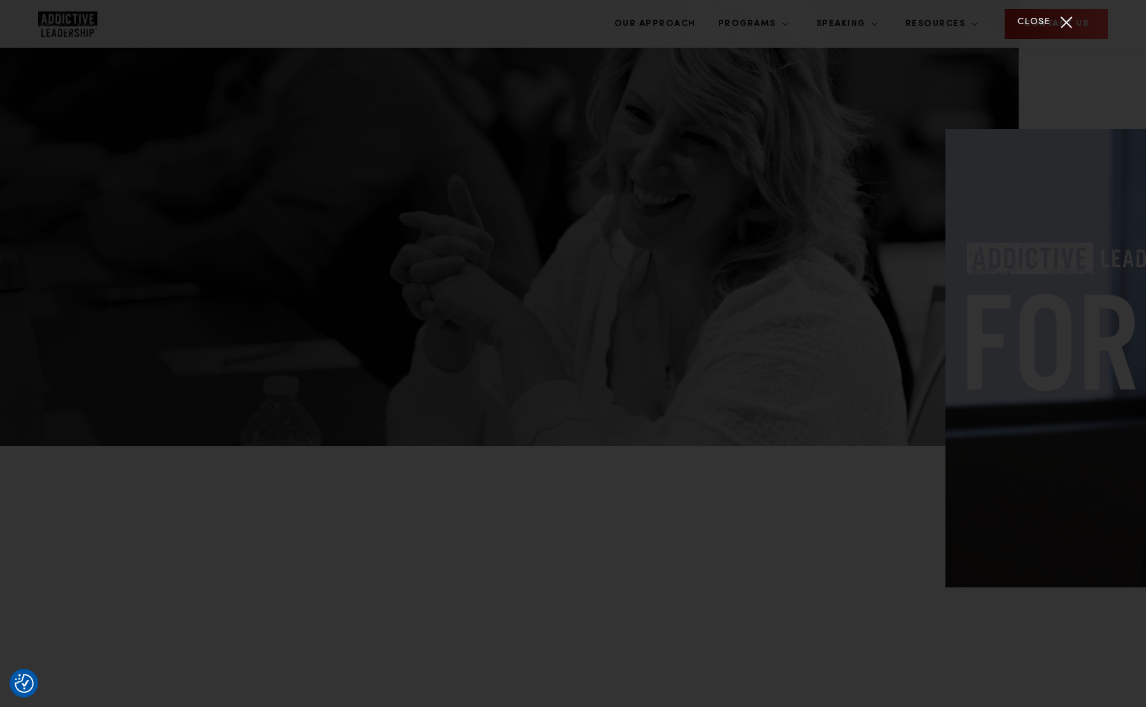
click at [16, 336] on div "Close" at bounding box center [573, 353] width 1146 height 707
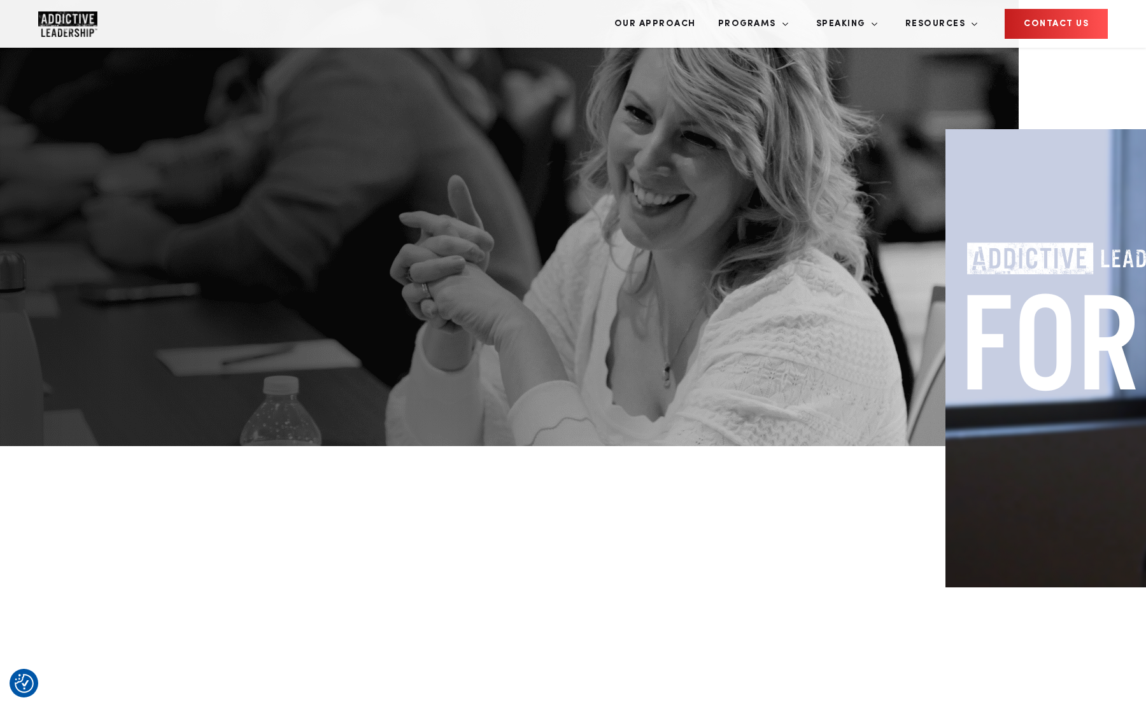
scroll to position [0, 0]
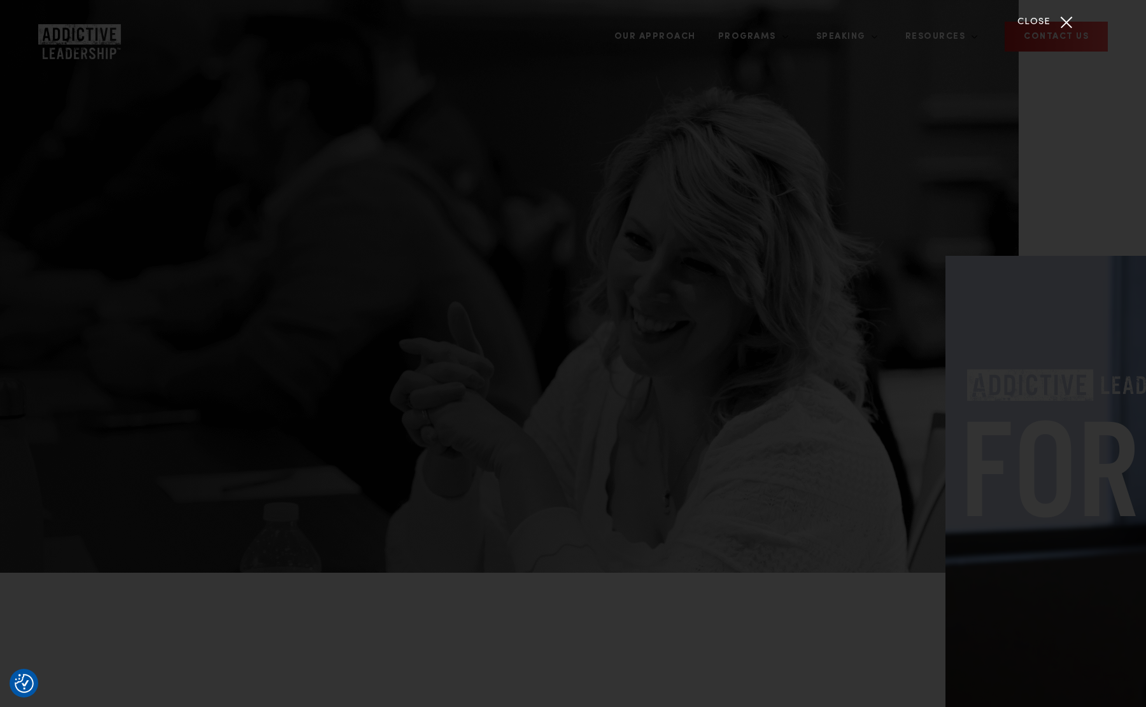
click at [1063, 22] on div "Close" at bounding box center [1066, 22] width 32 height 32
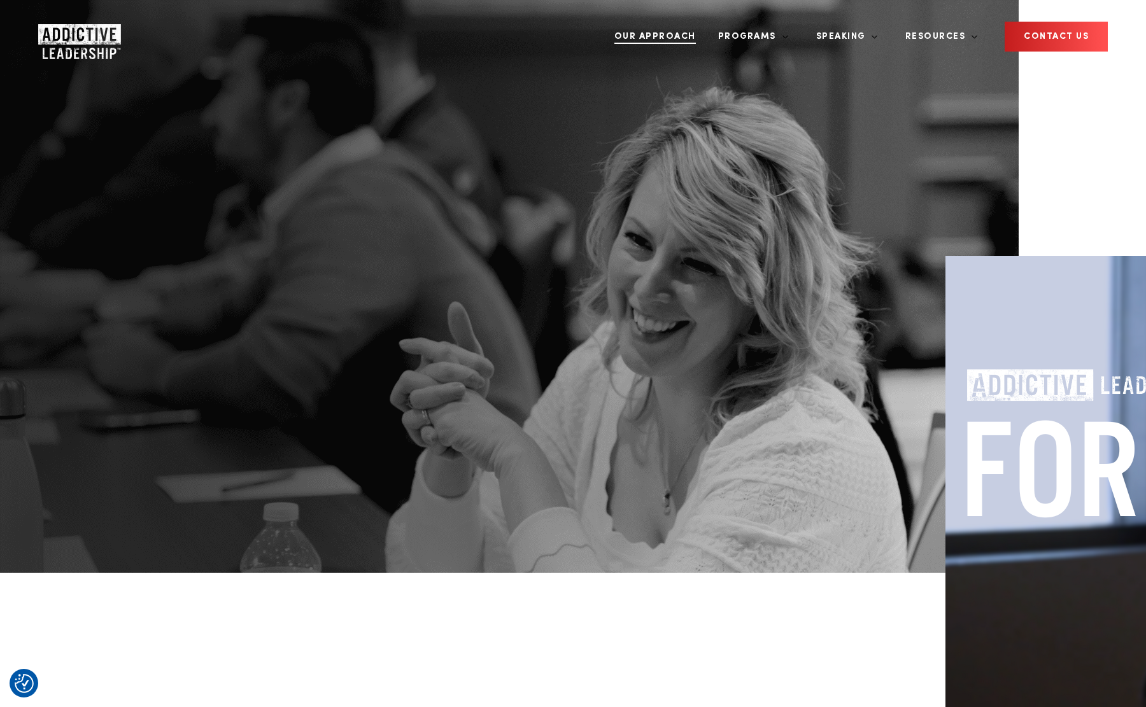
click at [705, 22] on link "Our Approach" at bounding box center [655, 37] width 101 height 48
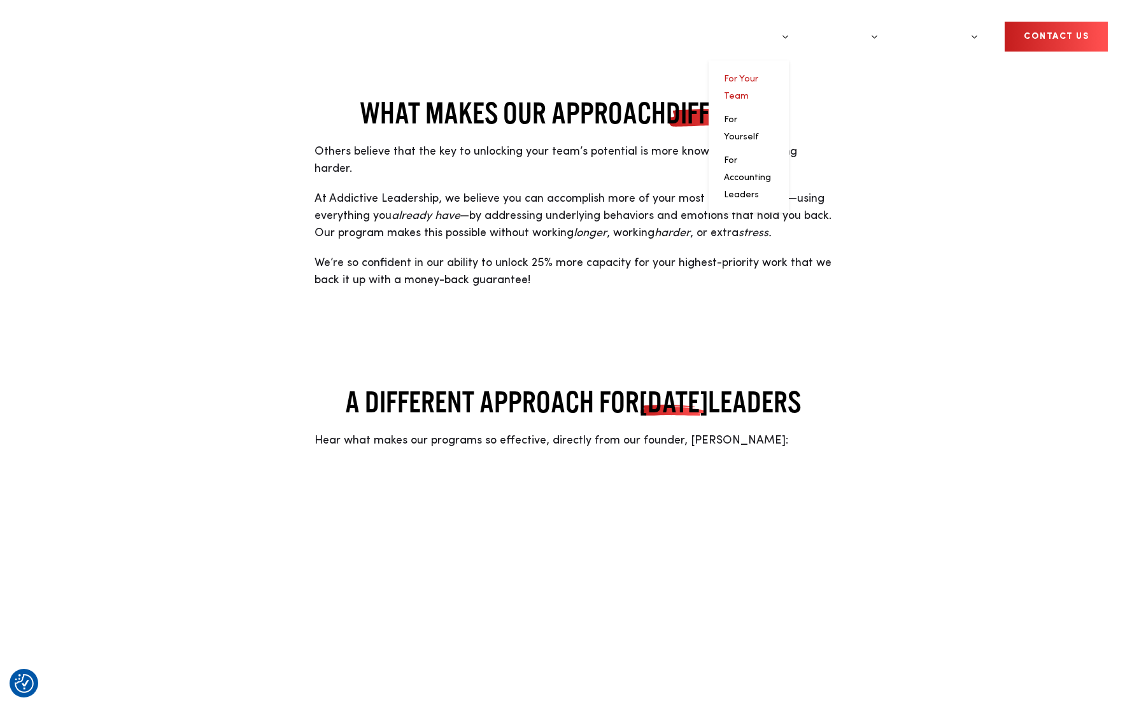
click at [758, 74] on link "For Your Team" at bounding box center [741, 87] width 34 height 26
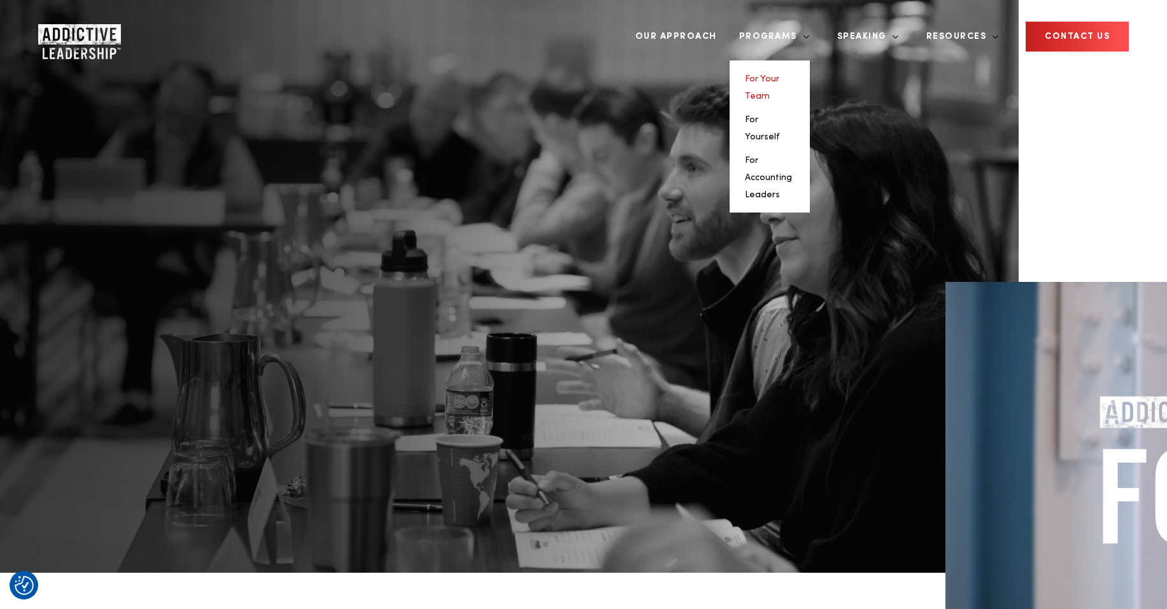
click at [779, 74] on link "For Your Team" at bounding box center [762, 87] width 34 height 26
click at [792, 156] on link "For Accounting Leaders" at bounding box center [768, 177] width 47 height 43
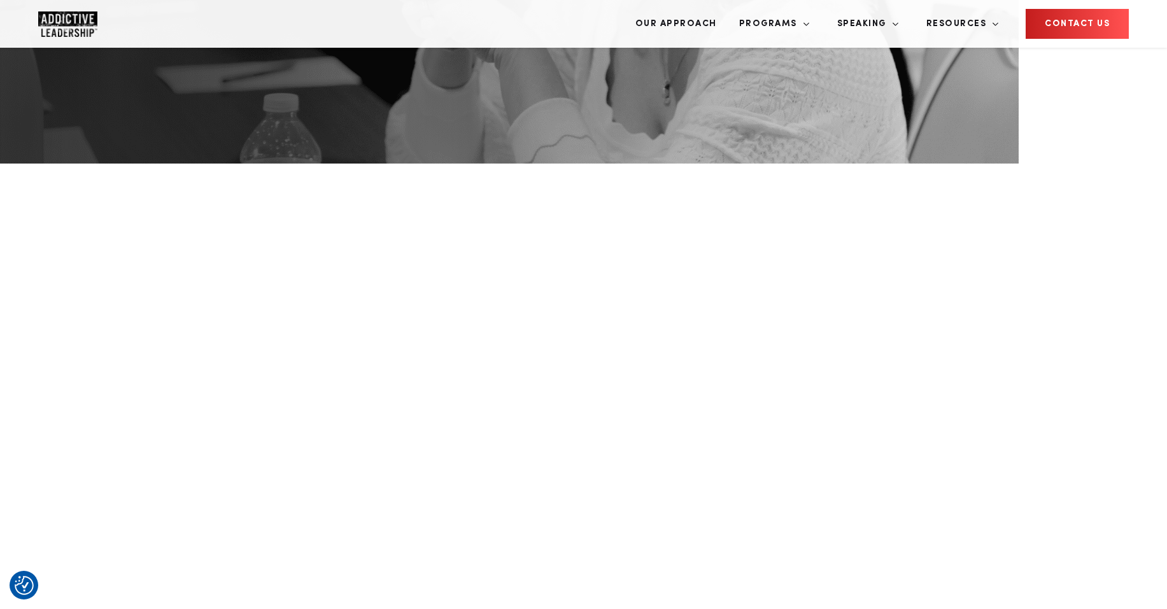
scroll to position [405, 0]
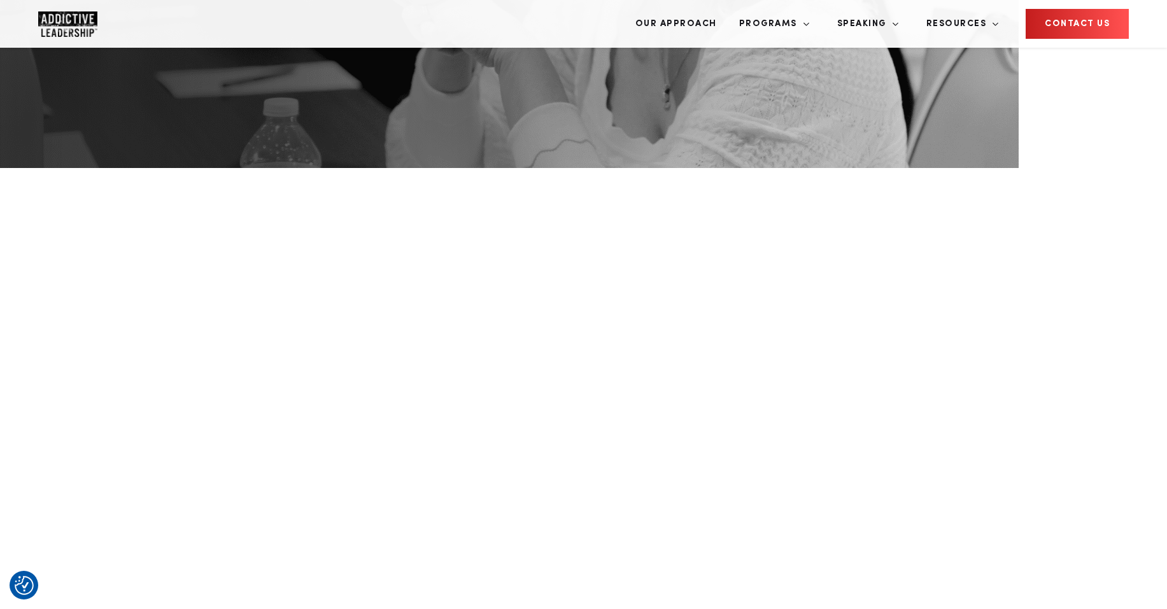
click at [59, 25] on img "Company Logo" at bounding box center [67, 23] width 59 height 25
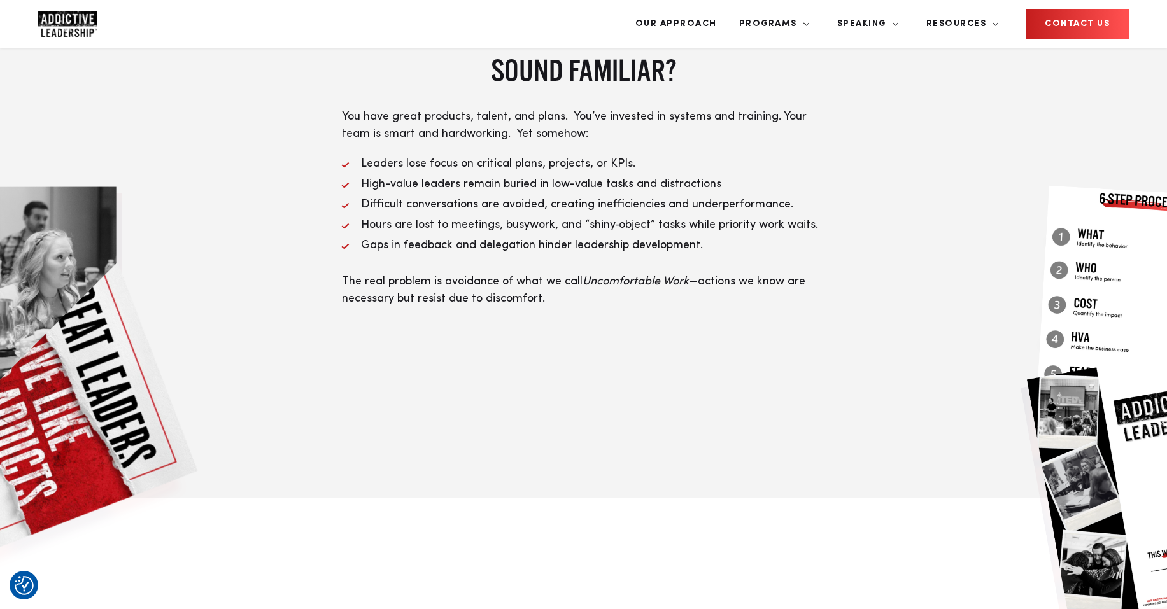
scroll to position [638, 0]
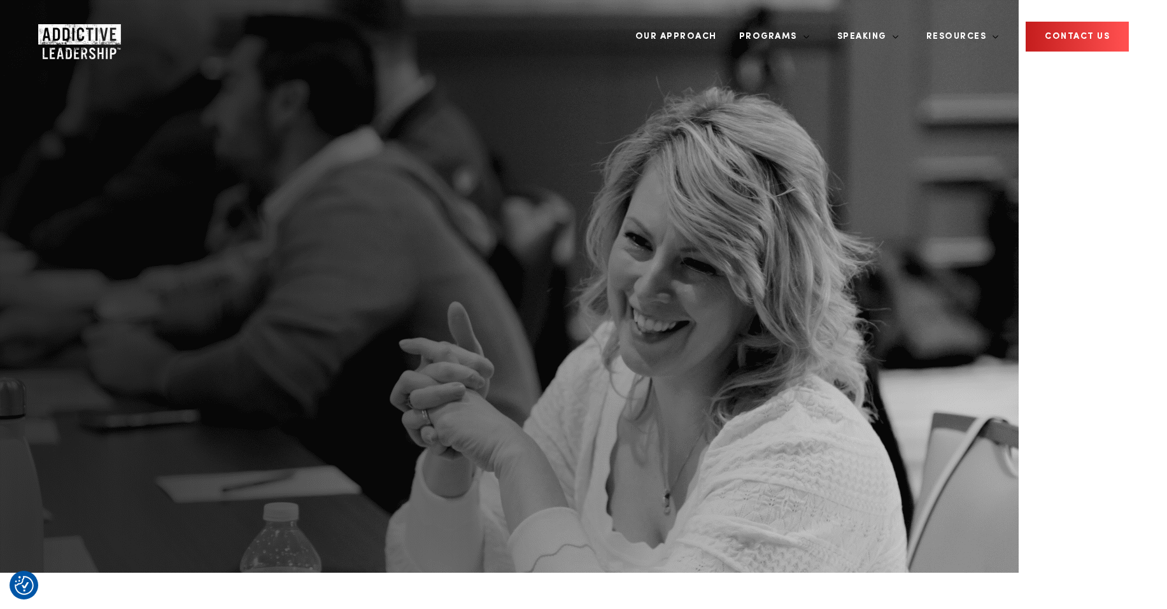
scroll to position [405, 0]
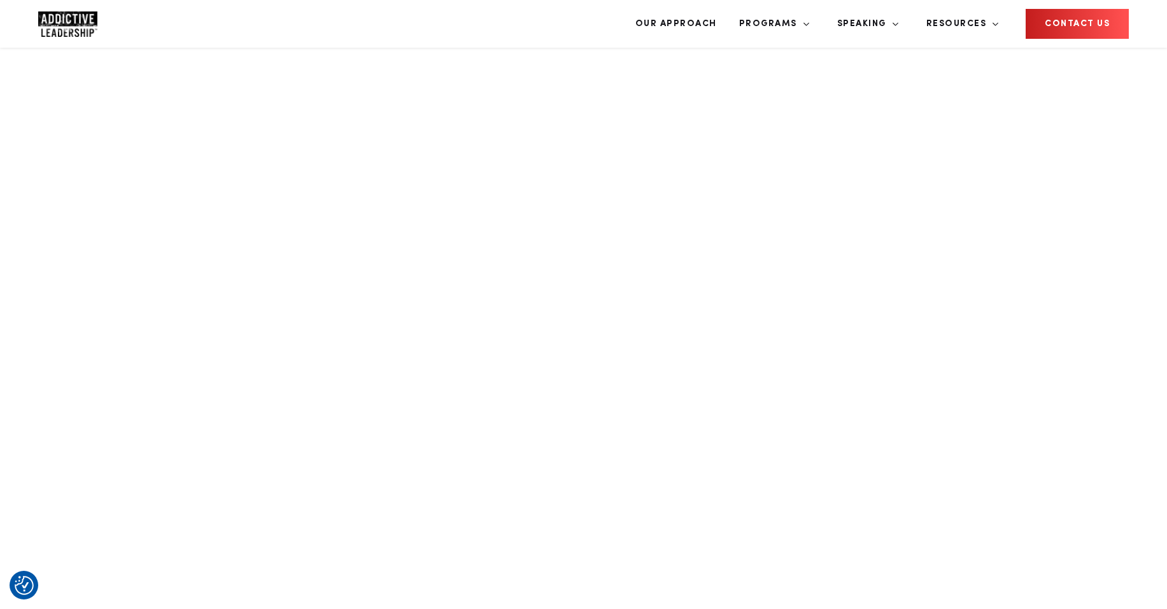
scroll to position [595, 0]
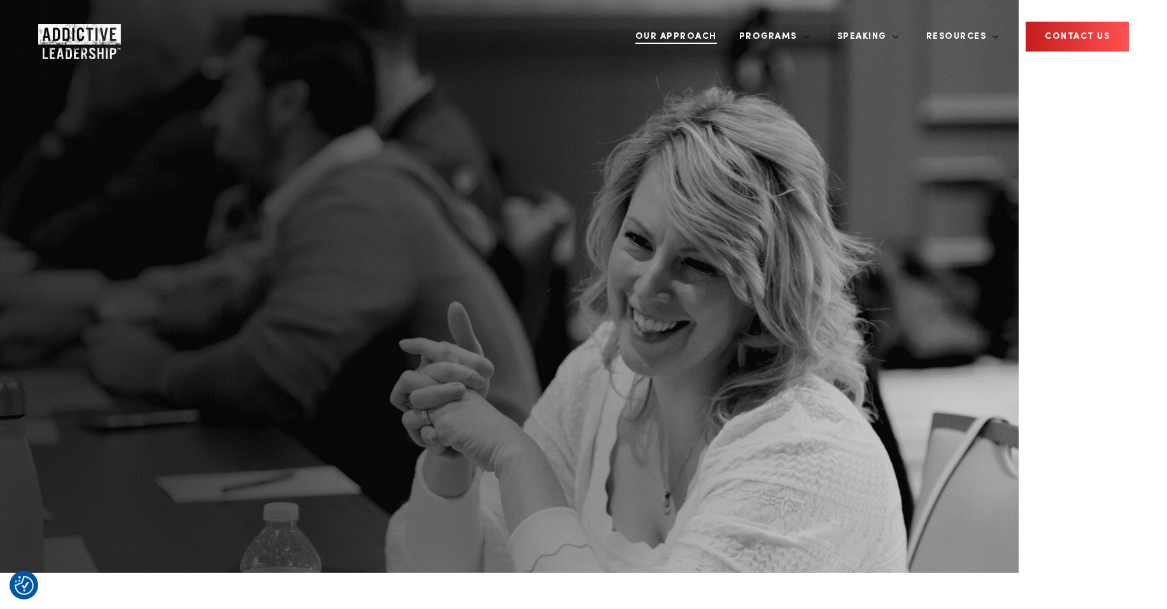
click at [726, 24] on link "Our Approach" at bounding box center [676, 37] width 101 height 48
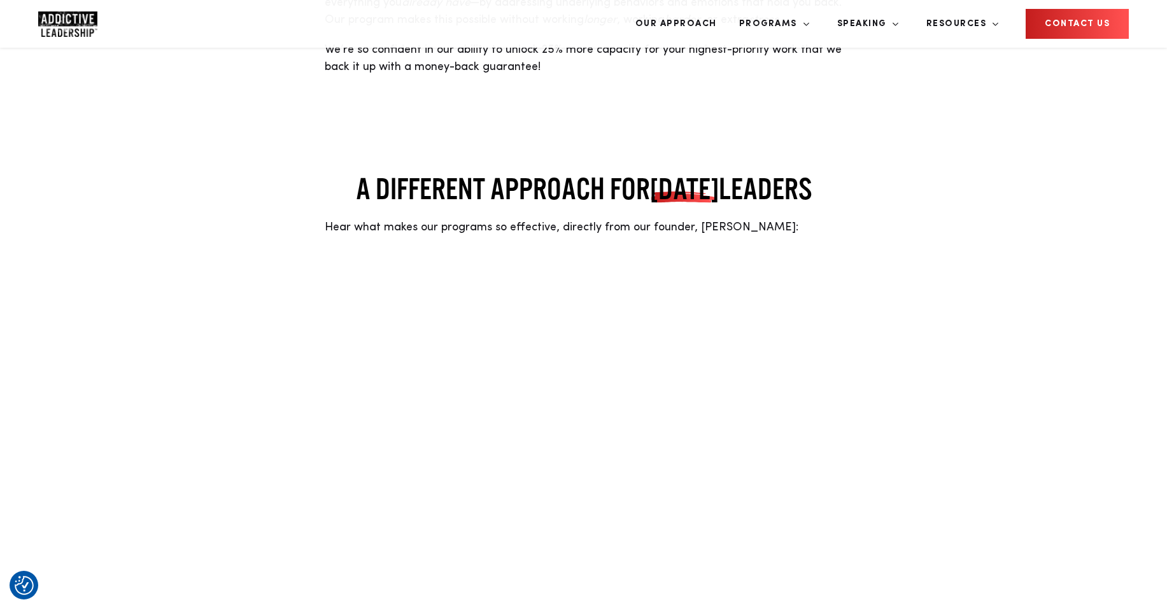
scroll to position [219, 0]
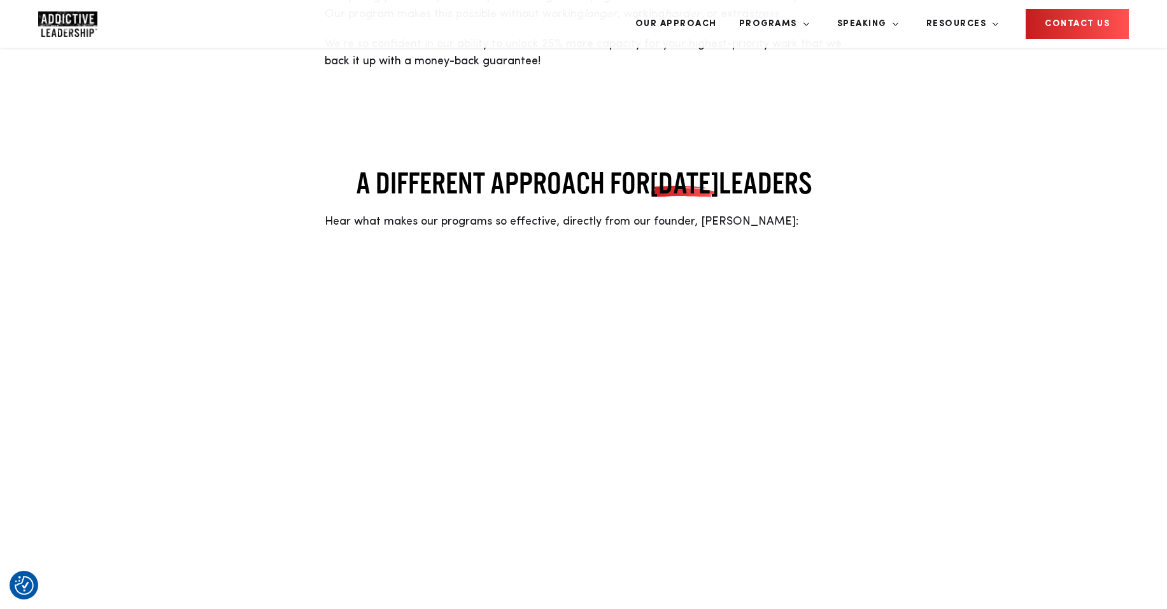
click at [931, 395] on div "A DIFFERENT APPROACH FOR [DATE] LEADERS Hear what makes our programs so effecti…" at bounding box center [583, 352] width 808 height 375
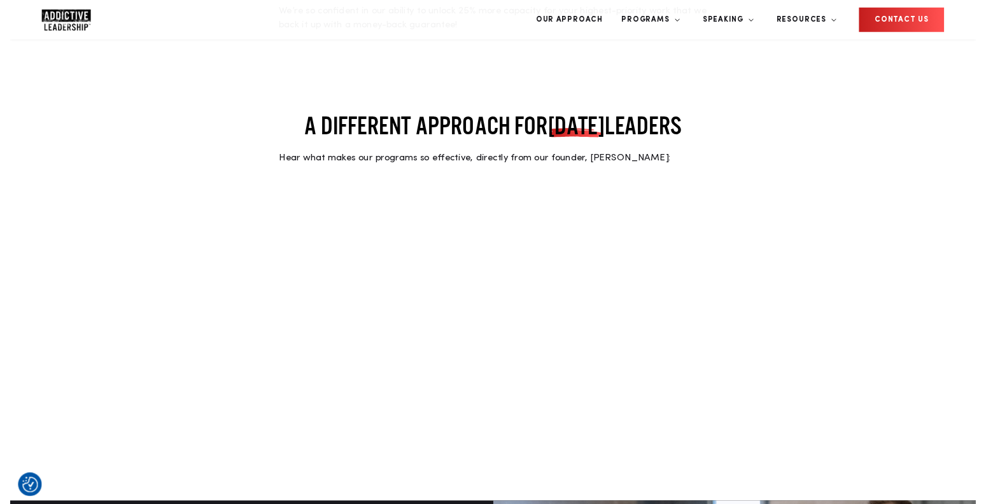
scroll to position [251, 0]
